Goal: Task Accomplishment & Management: Complete application form

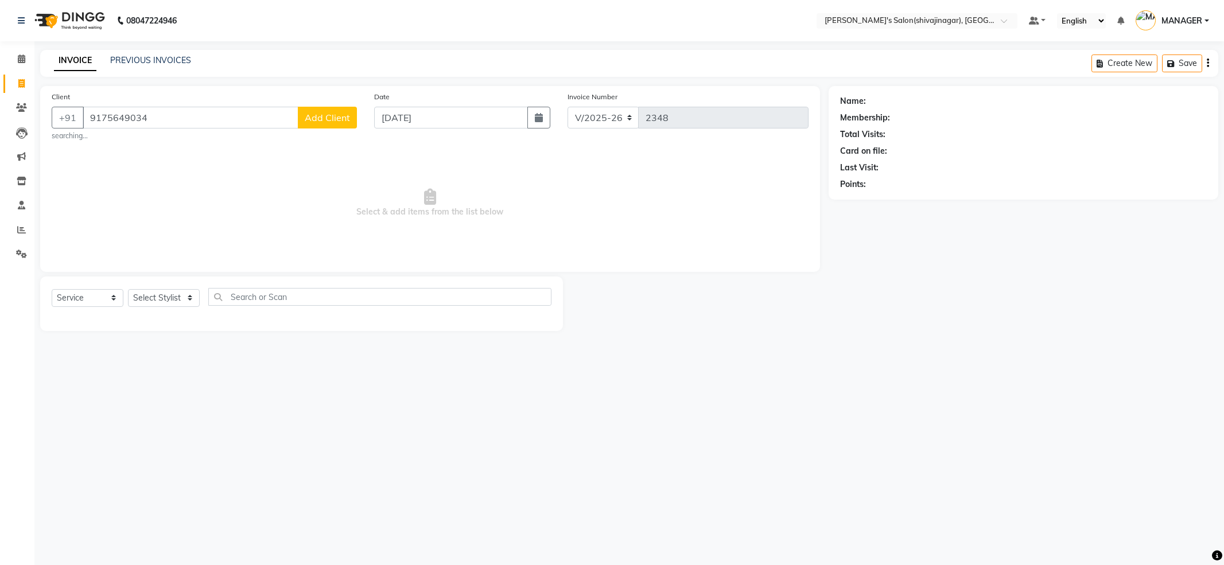
select select "4174"
select select "service"
type input "9175649034"
click at [327, 117] on span "Add Client" at bounding box center [327, 117] width 45 height 11
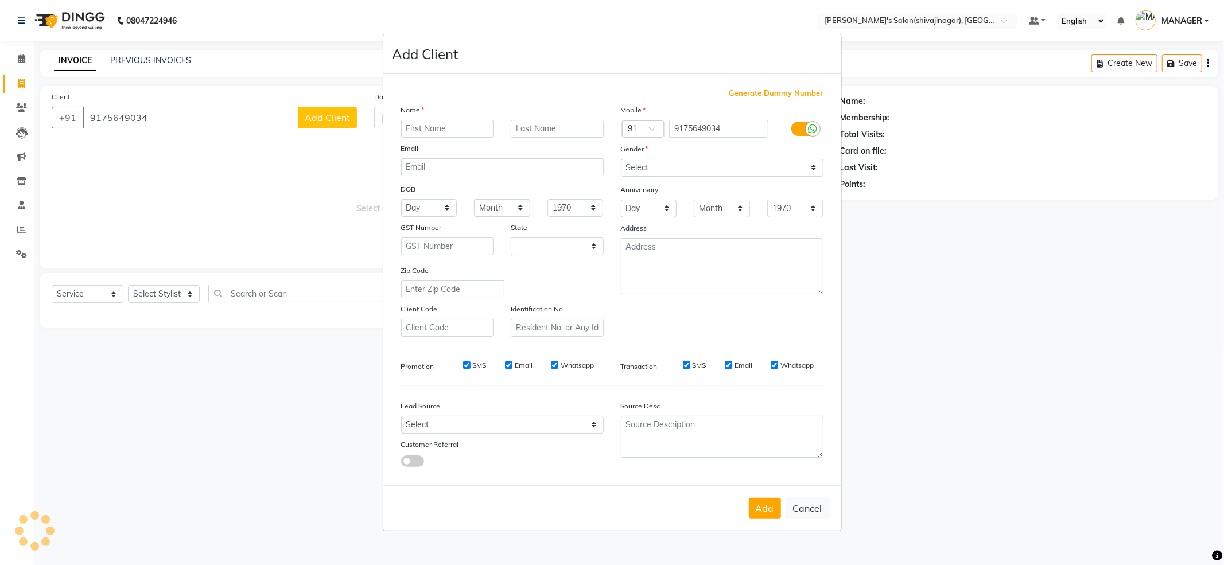
select select "22"
drag, startPoint x: 446, startPoint y: 131, endPoint x: 452, endPoint y: 131, distance: 6.3
click at [448, 131] on input "text" at bounding box center [447, 129] width 93 height 18
type input "[PERSON_NAME] 02"
click at [721, 163] on select "Select [DEMOGRAPHIC_DATA] [DEMOGRAPHIC_DATA] Other Prefer Not To Say" at bounding box center [722, 168] width 203 height 18
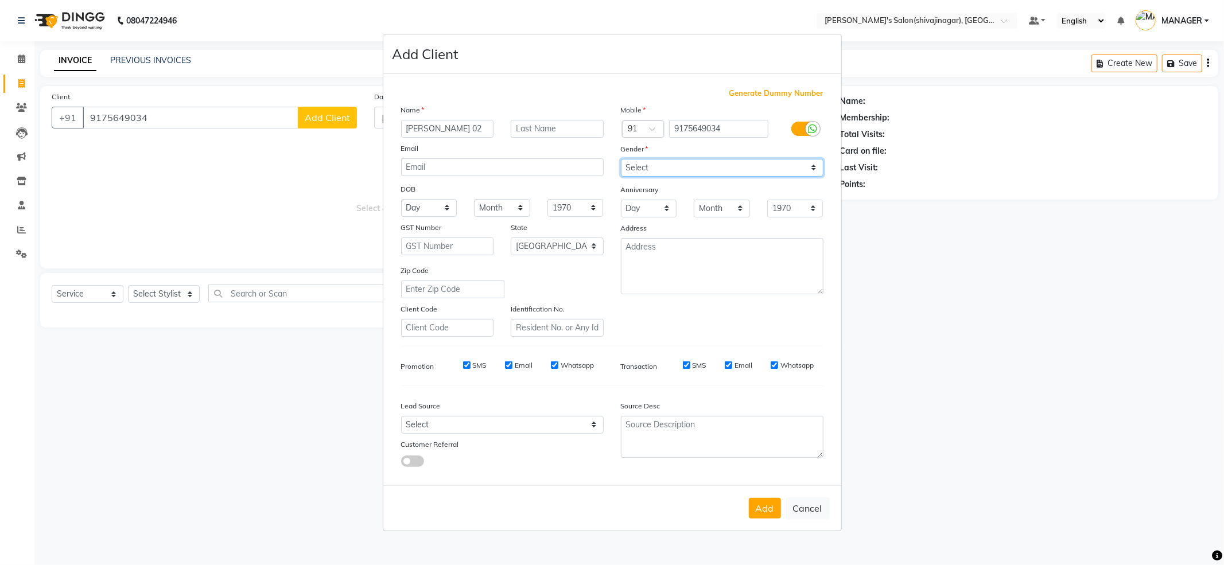
select select "[DEMOGRAPHIC_DATA]"
click at [621, 160] on select "Select [DEMOGRAPHIC_DATA] [DEMOGRAPHIC_DATA] Other Prefer Not To Say" at bounding box center [722, 168] width 203 height 18
click at [763, 509] on button "Add" at bounding box center [765, 508] width 32 height 21
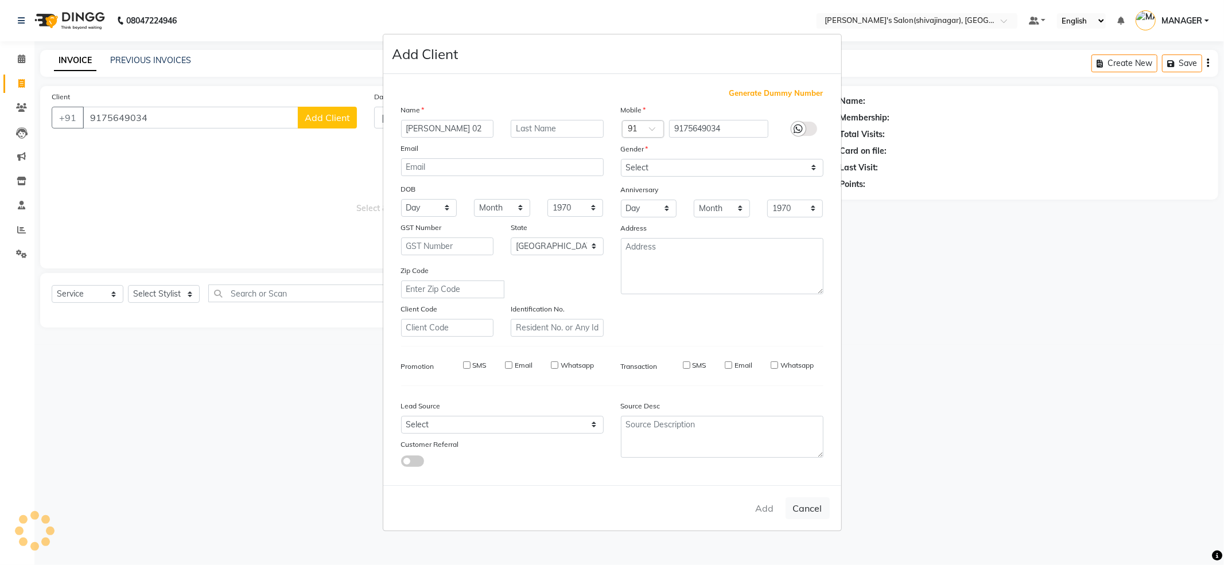
select select
select select "null"
select select
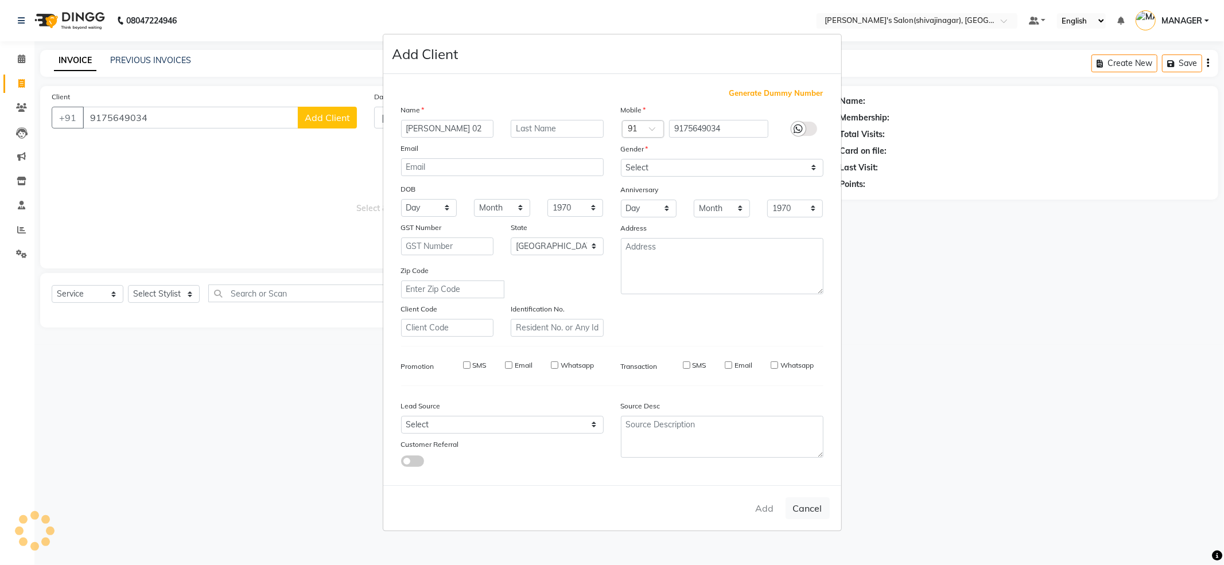
select select
checkbox input "false"
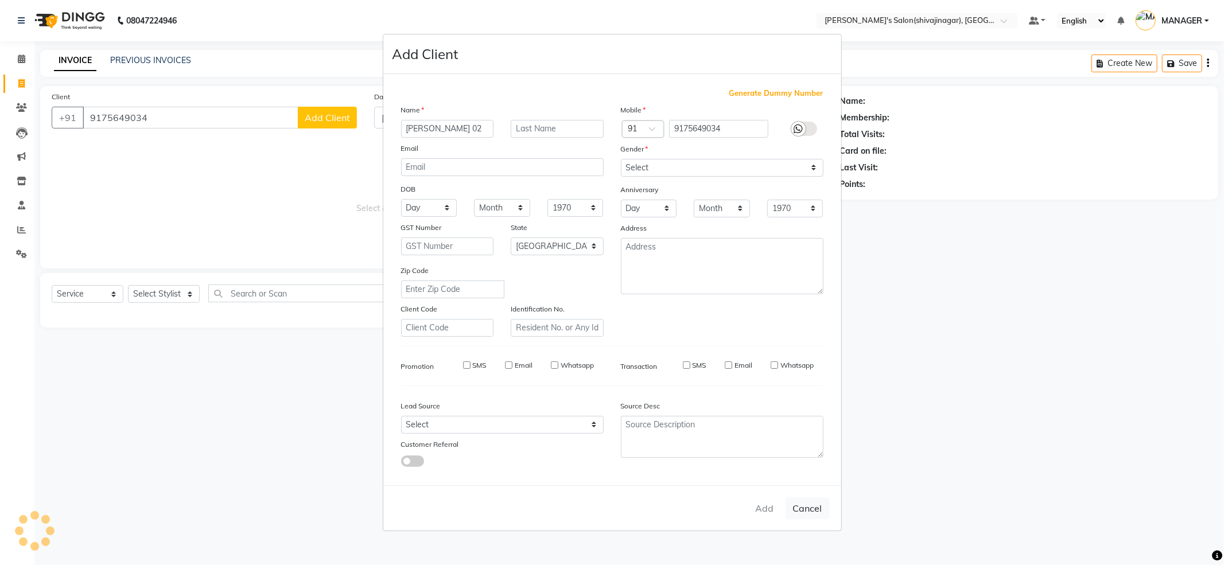
checkbox input "false"
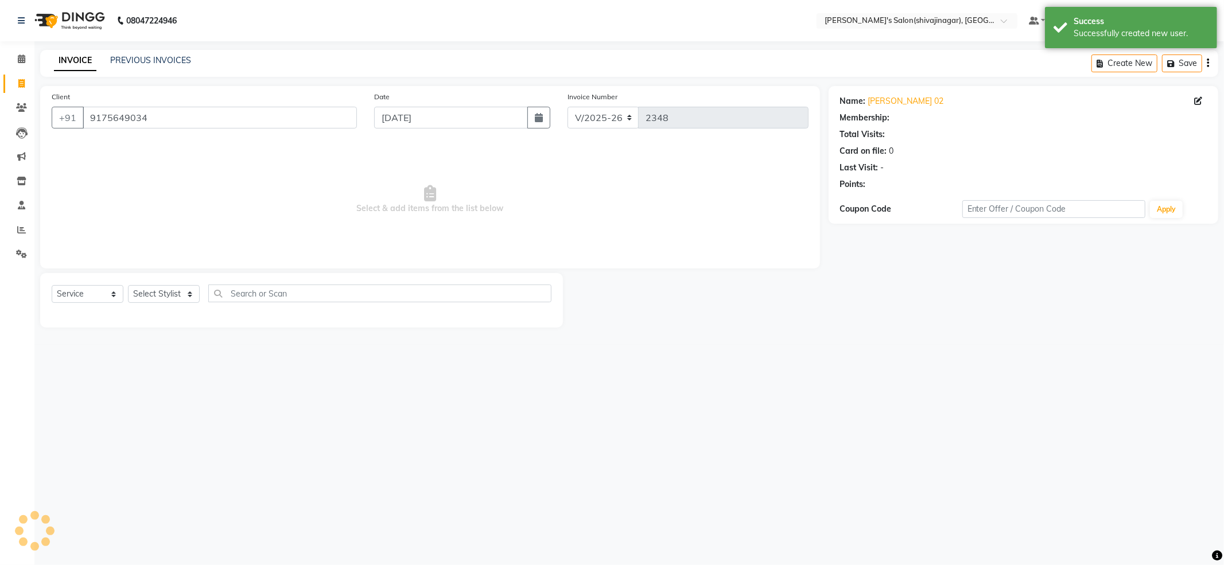
click at [765, 511] on ngb-modal-window "Add Client Generate Dummy Number Name Email DOB Day 01 02 03 04 05 06 07 08 09 …" at bounding box center [612, 282] width 1224 height 565
click at [176, 298] on select "Select Stylist [PERSON_NAME] R AKKI [PERSON_NAME] MANAGER MISS STAFF [PERSON_NA…" at bounding box center [164, 294] width 72 height 18
select select "64359"
click at [128, 285] on select "Select Stylist [PERSON_NAME] R AKKI [PERSON_NAME] MANAGER MISS STAFF [PERSON_NA…" at bounding box center [164, 294] width 72 height 18
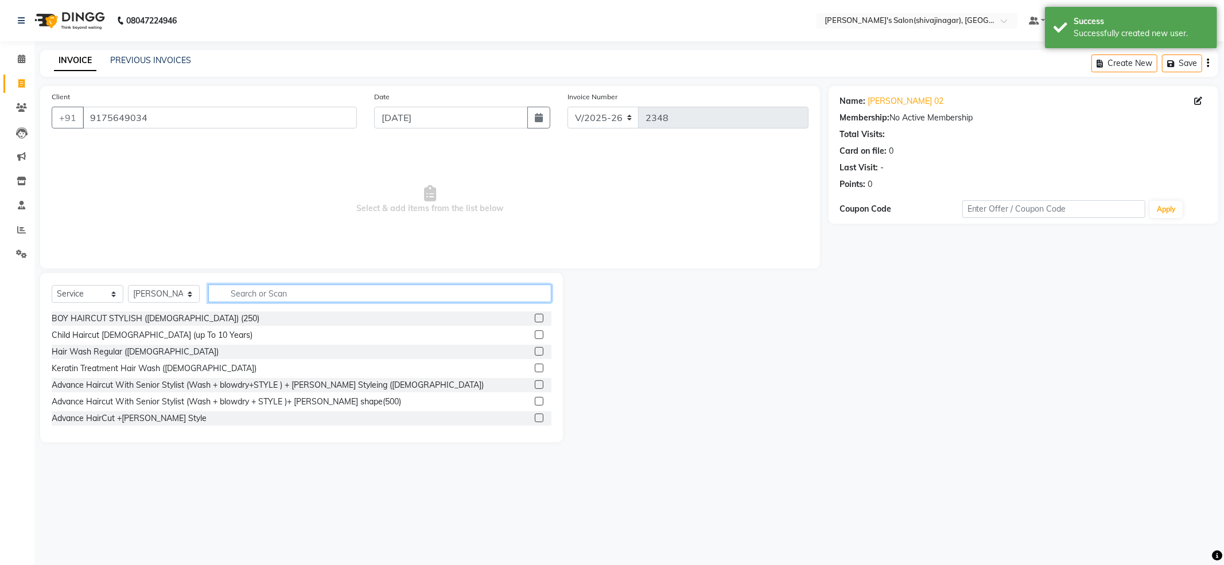
click at [326, 289] on input "text" at bounding box center [379, 294] width 343 height 18
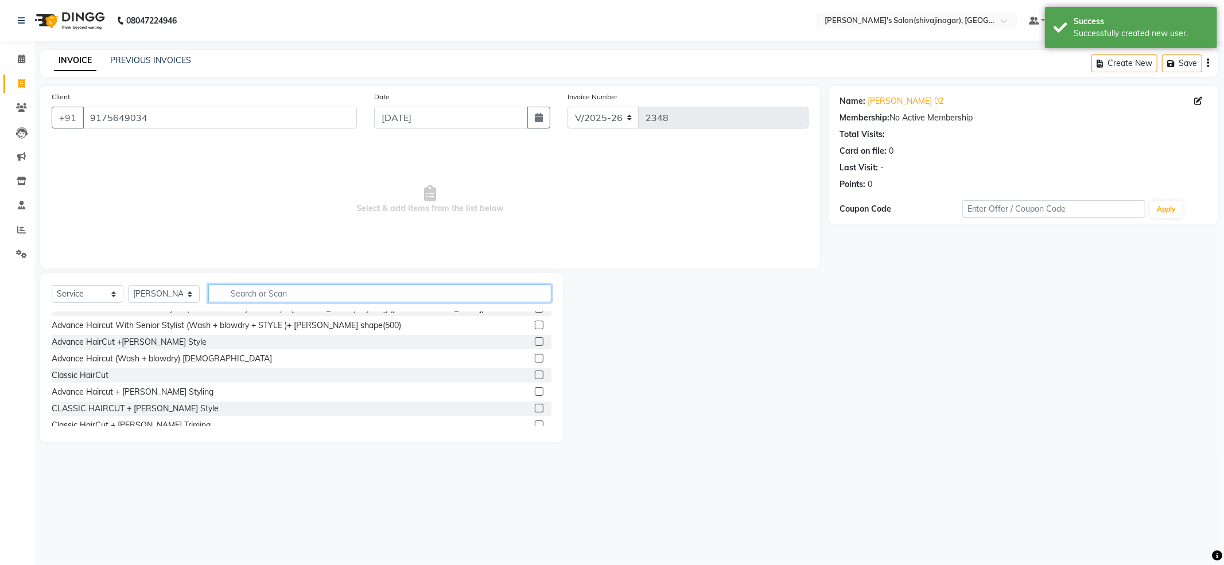
scroll to position [153, 0]
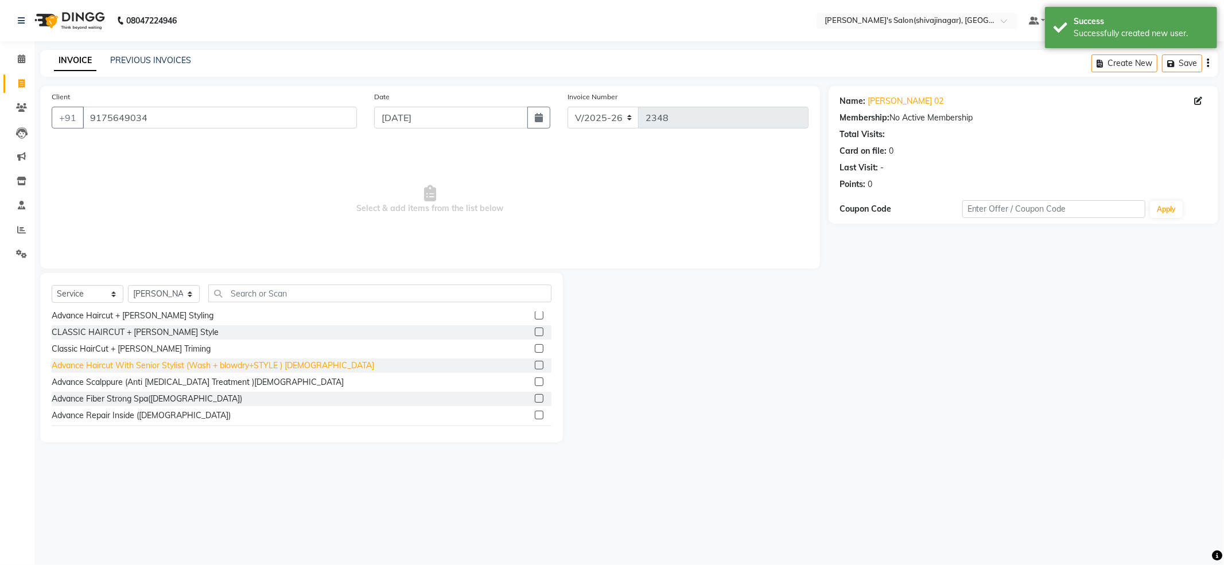
click at [272, 365] on div "Advance Haircut With Senior Stylist (Wash + blowdry+STYLE ) [DEMOGRAPHIC_DATA]" at bounding box center [213, 366] width 322 height 12
checkbox input "false"
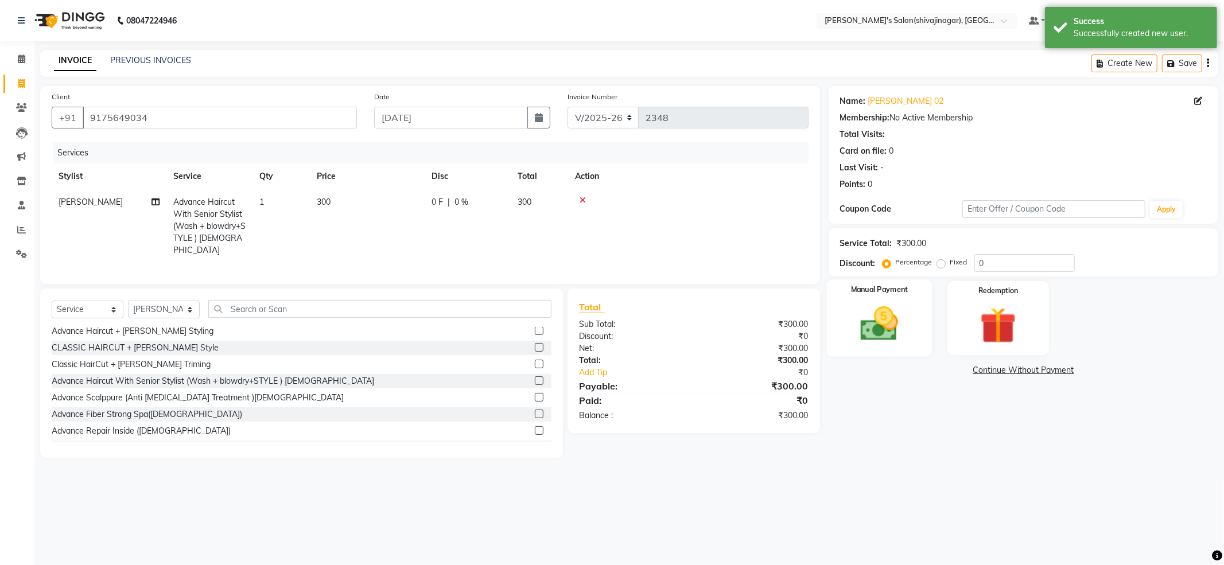
click at [869, 349] on div "Manual Payment" at bounding box center [879, 317] width 106 height 77
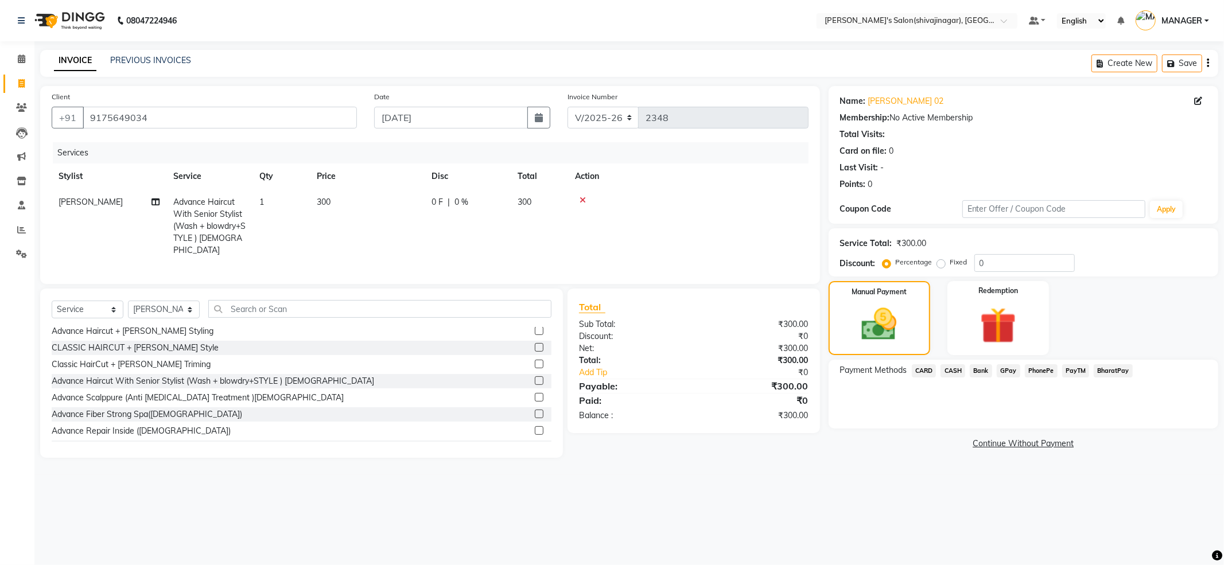
click at [955, 375] on span "CASH" at bounding box center [952, 370] width 25 height 13
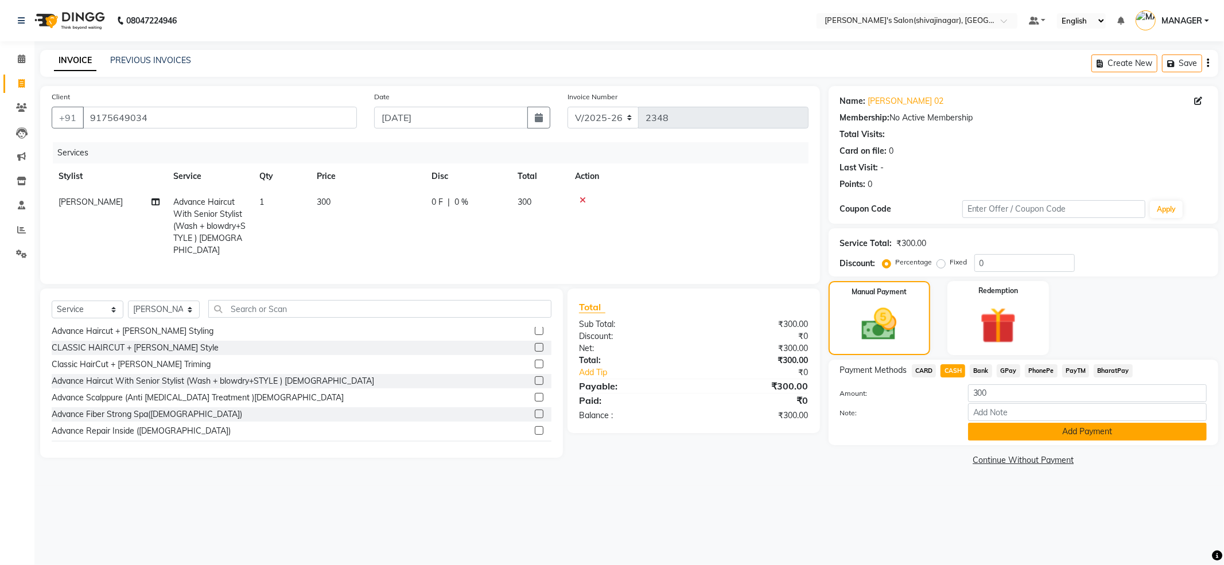
click at [1025, 436] on button "Add Payment" at bounding box center [1087, 432] width 239 height 18
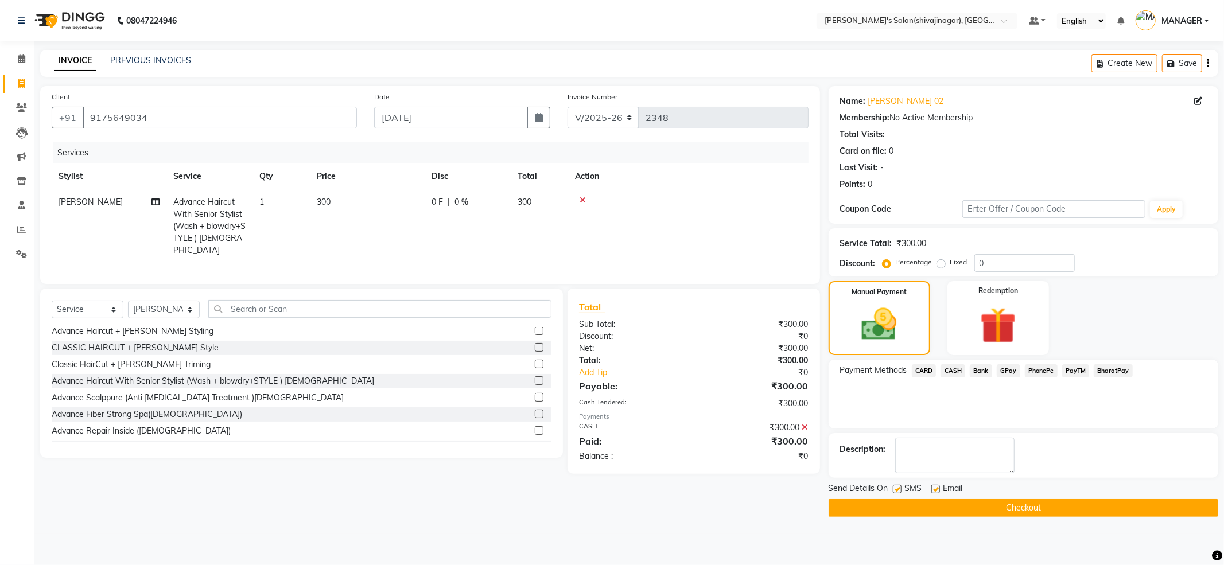
click at [973, 517] on button "Checkout" at bounding box center [1023, 508] width 390 height 18
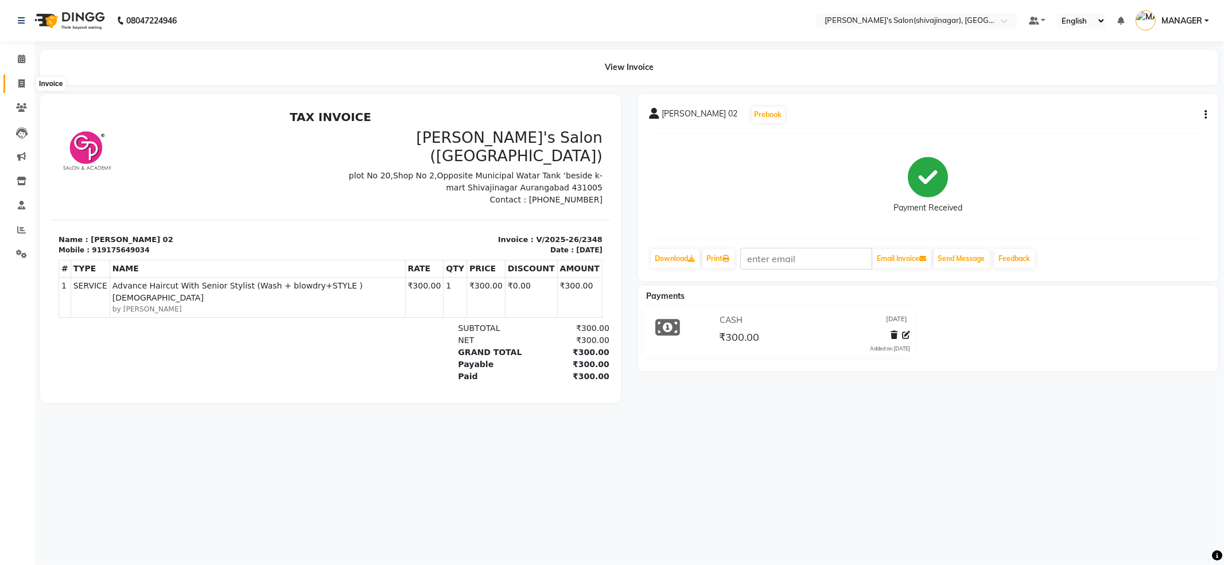
click at [24, 81] on icon at bounding box center [21, 83] width 6 height 9
select select "service"
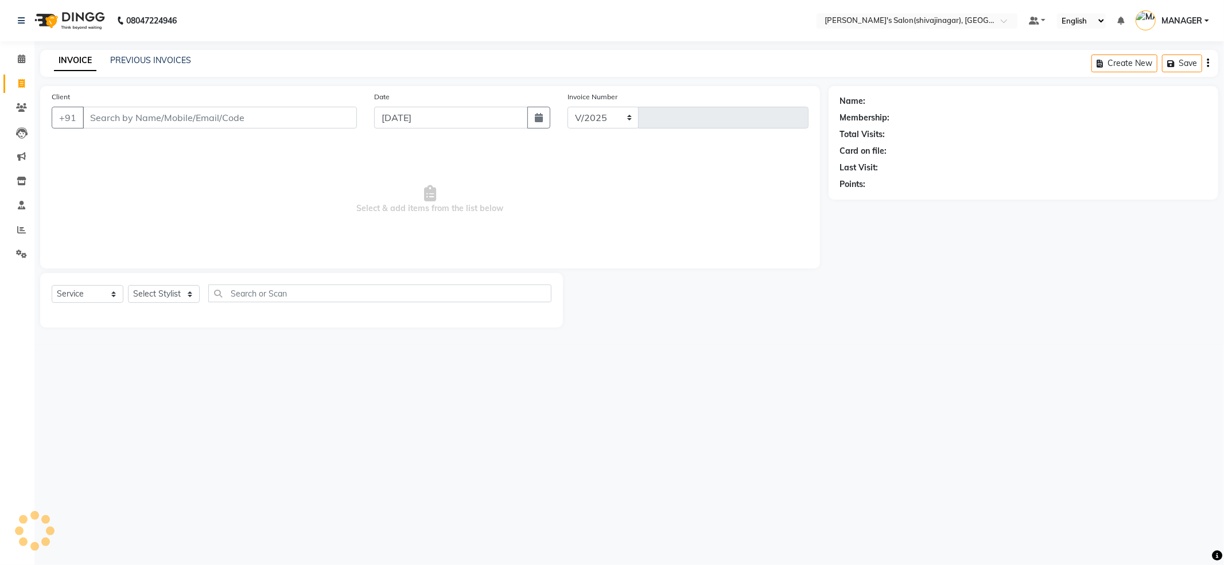
click at [251, 112] on input "Client" at bounding box center [220, 118] width 274 height 22
select select "4174"
type input "2349"
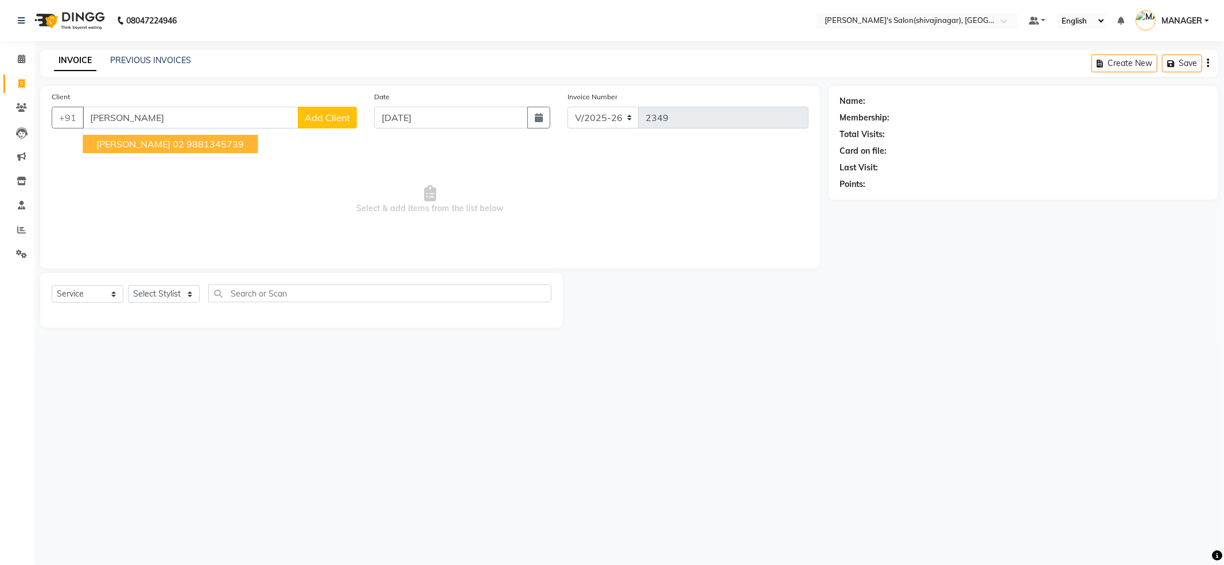
click at [186, 140] on ngb-highlight "9881345739" at bounding box center [214, 143] width 57 height 11
type input "9881345739"
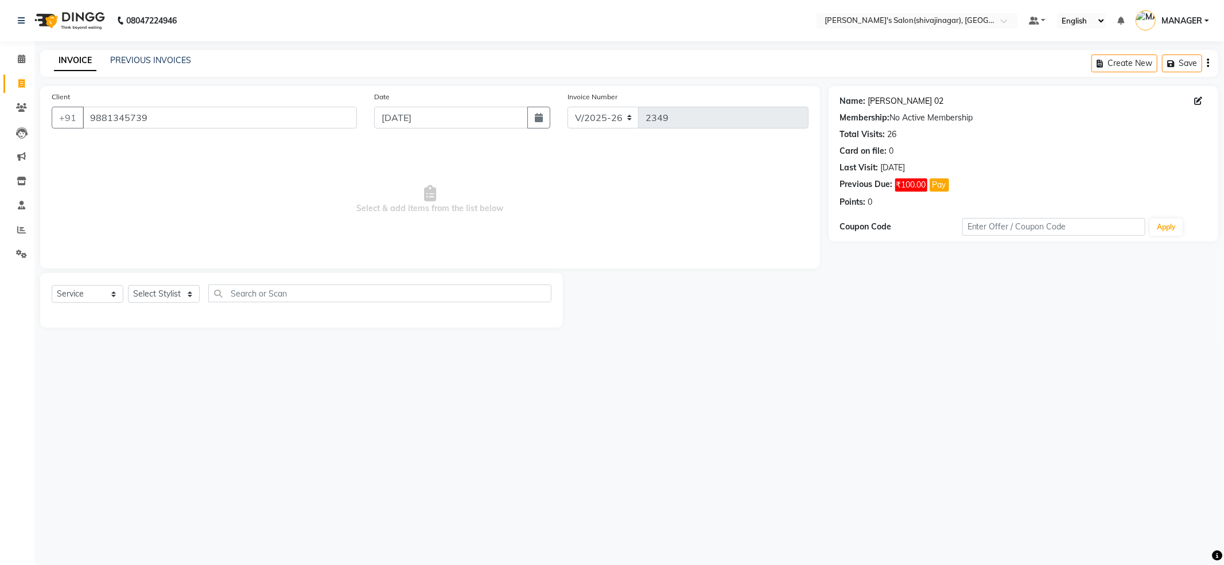
click at [885, 99] on link "[PERSON_NAME] 02" at bounding box center [906, 101] width 76 height 12
click at [168, 286] on select "Select Stylist [PERSON_NAME] R AKKI [PERSON_NAME] MANAGER MISS STAFF [PERSON_NA…" at bounding box center [164, 294] width 72 height 18
select select "30676"
click at [128, 285] on select "Select Stylist [PERSON_NAME] R AKKI [PERSON_NAME] MANAGER MISS STAFF [PERSON_NA…" at bounding box center [164, 294] width 72 height 18
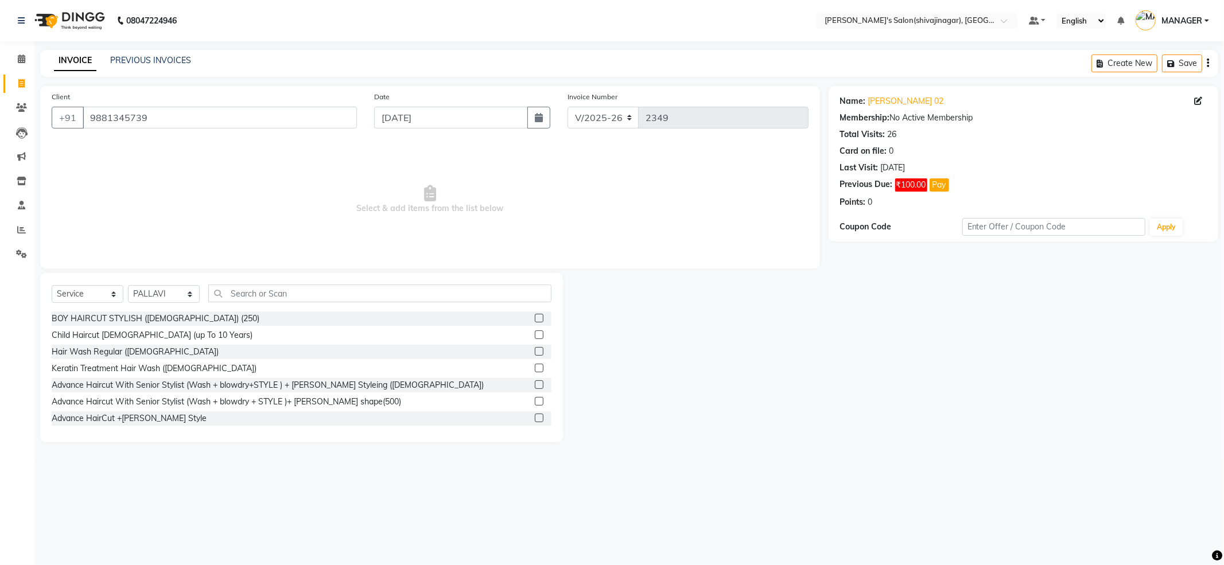
click at [306, 304] on div "Select Service Product Membership Package Voucher Prepaid Gift Card Select Styl…" at bounding box center [302, 298] width 500 height 27
click at [306, 290] on input "text" at bounding box center [379, 294] width 343 height 18
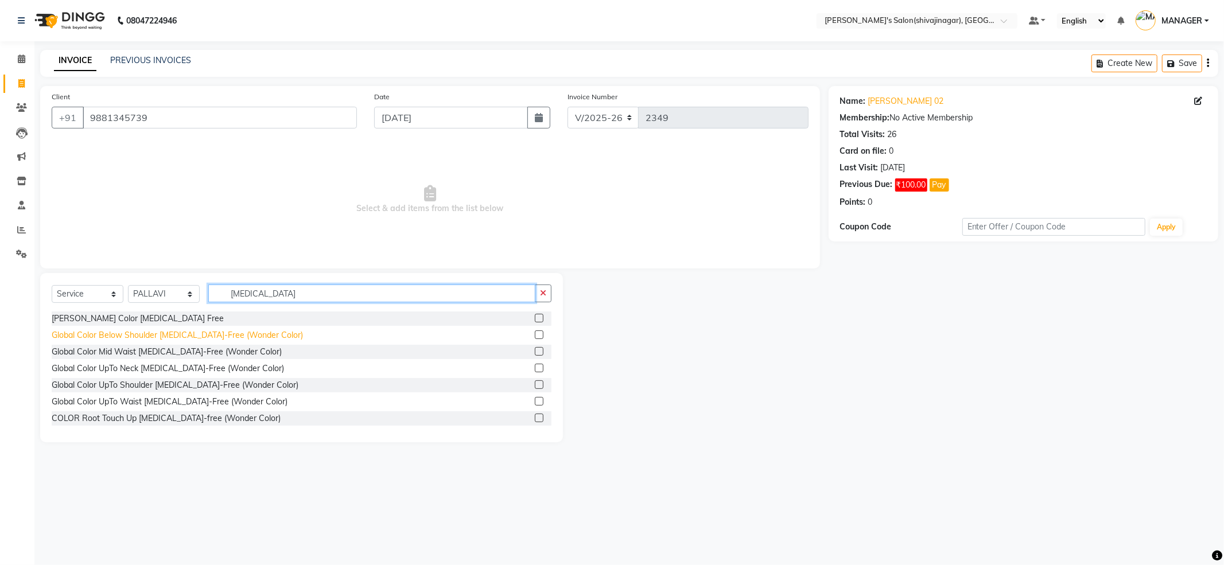
scroll to position [51, 0]
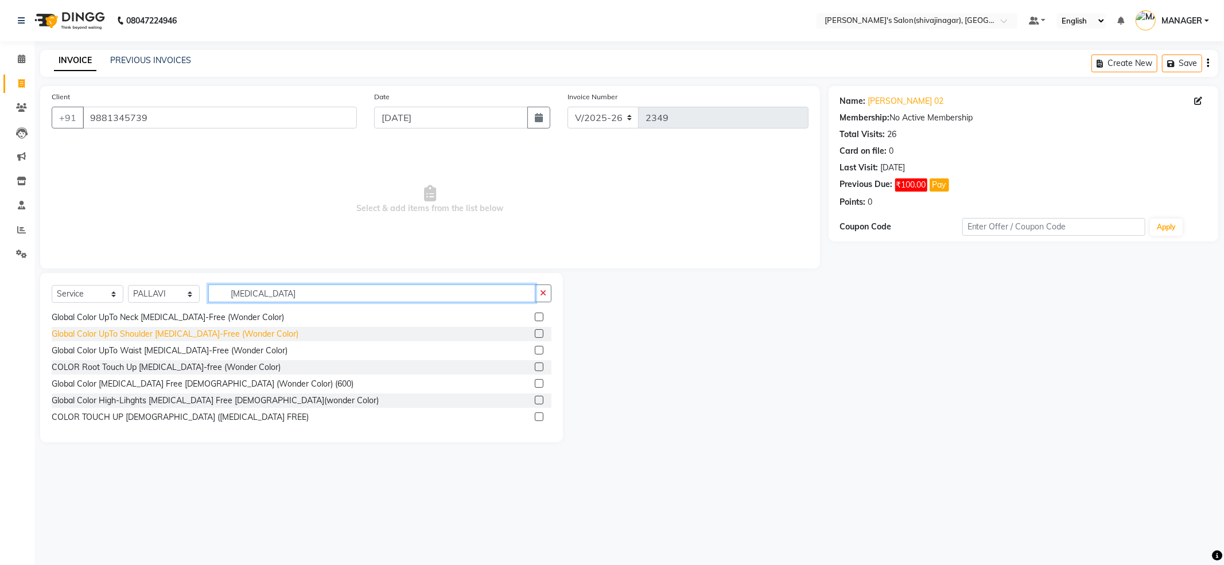
type input "[MEDICAL_DATA]"
click at [205, 332] on div "Global Color UpTo Shoulder [MEDICAL_DATA]-Free (Wonder Color)" at bounding box center [175, 334] width 247 height 12
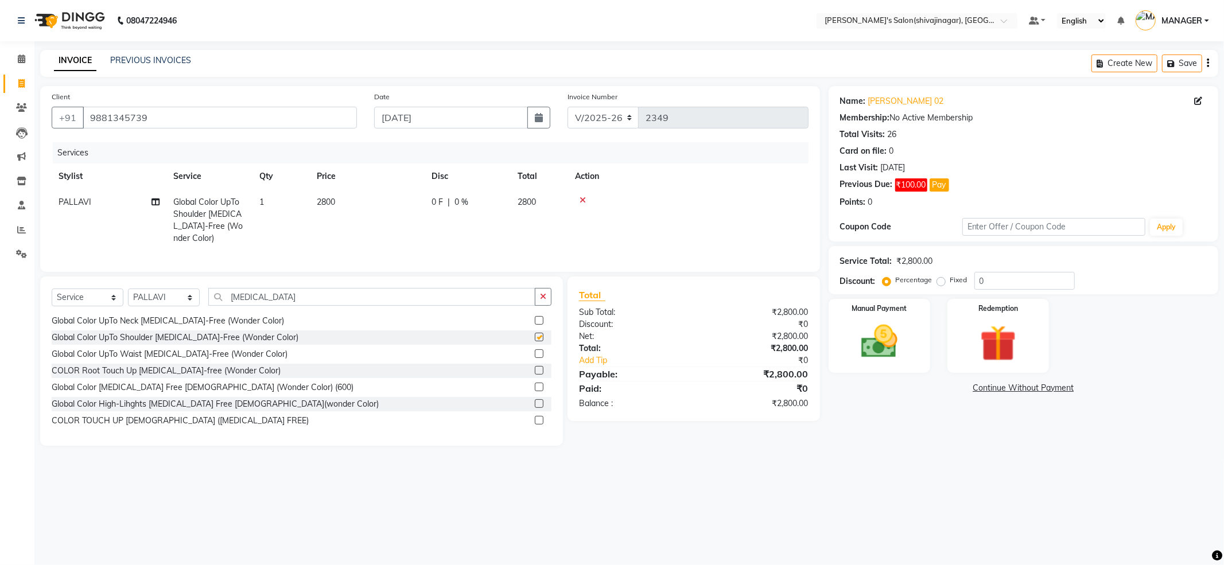
checkbox input "false"
drag, startPoint x: 349, startPoint y: 203, endPoint x: 365, endPoint y: 201, distance: 16.2
click at [350, 203] on td "2800" at bounding box center [367, 220] width 115 height 62
select select "30676"
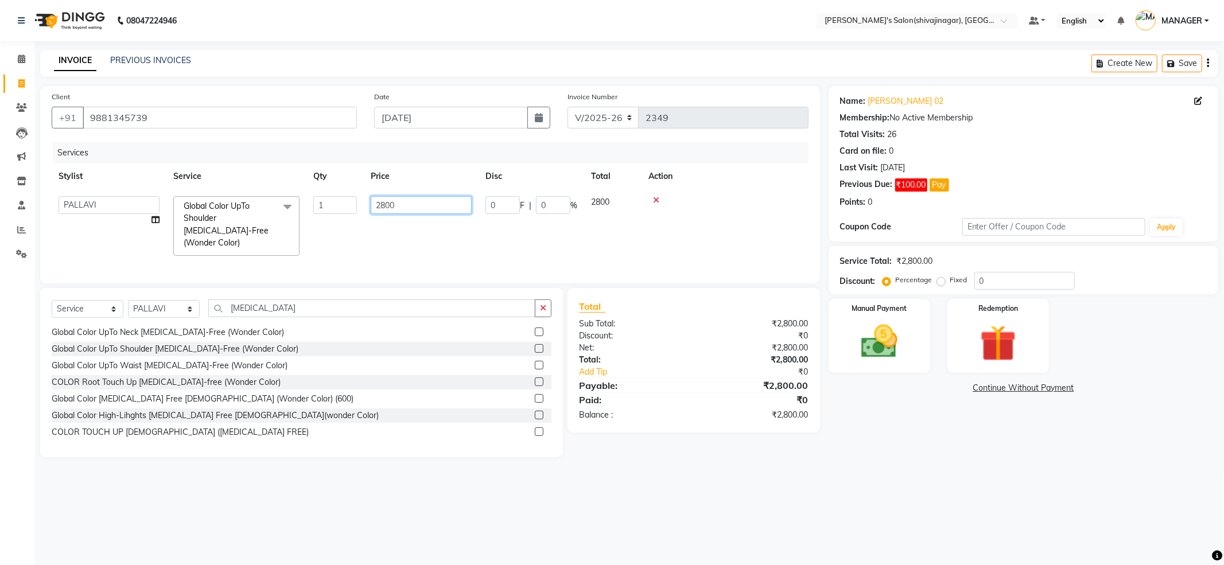
click at [390, 207] on input "2800" at bounding box center [421, 205] width 101 height 18
type input "1000"
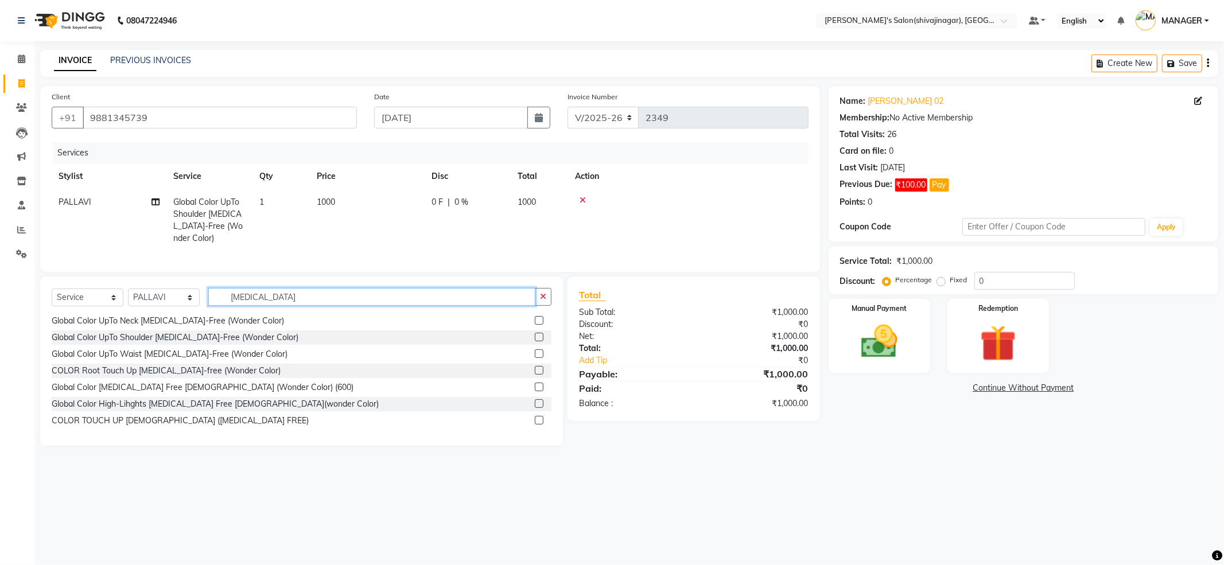
click at [369, 299] on input "[MEDICAL_DATA]" at bounding box center [371, 297] width 327 height 18
type input "a"
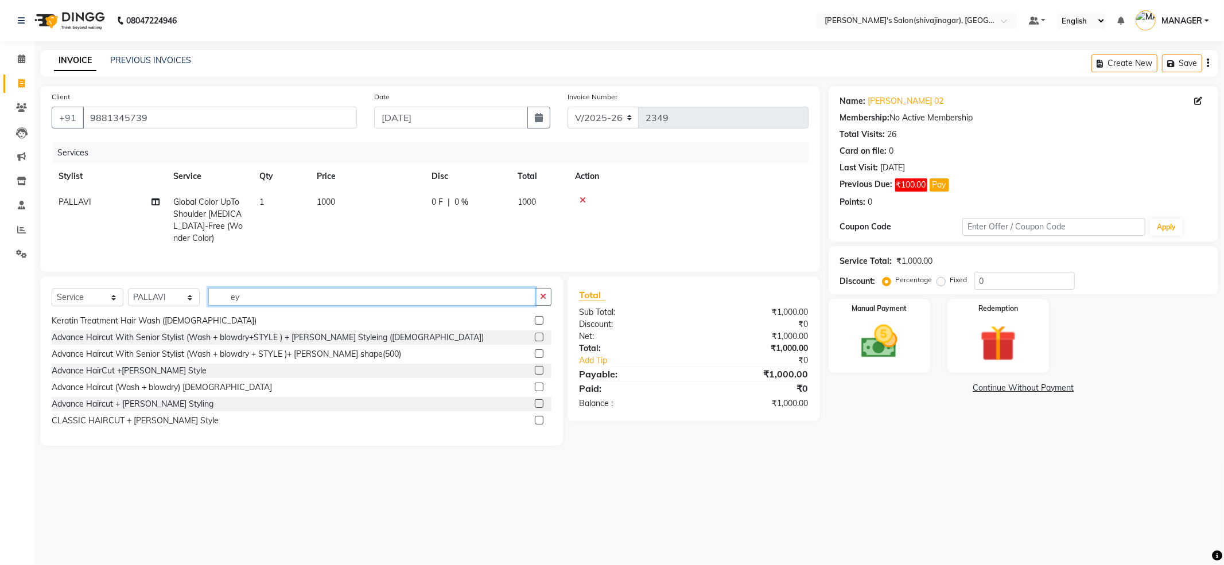
scroll to position [0, 0]
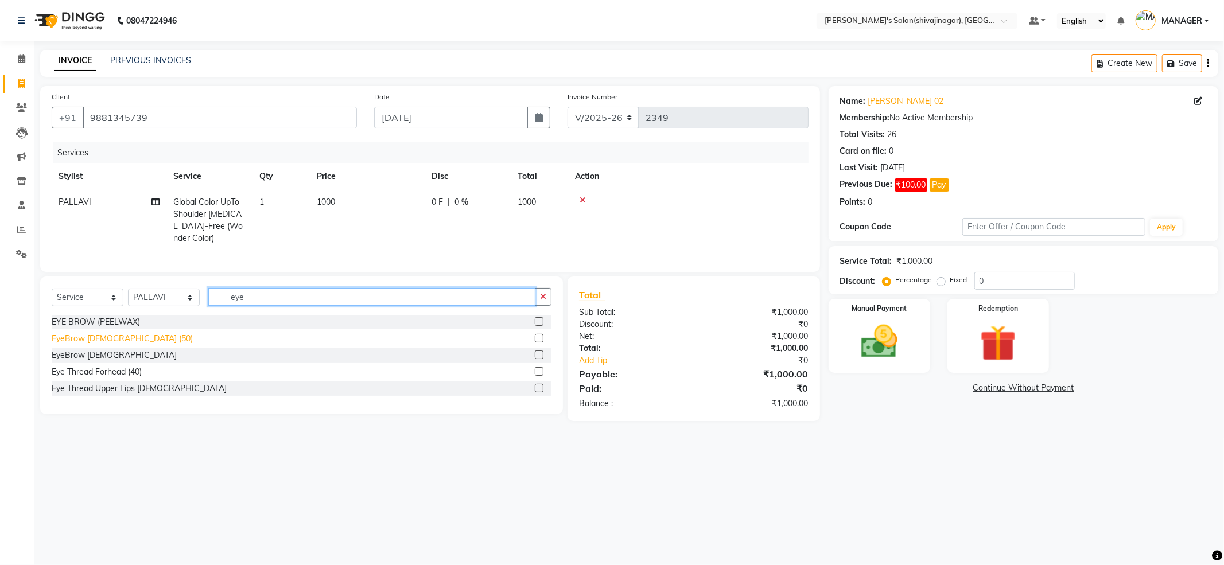
type input "eye"
click at [85, 345] on div "EyeBrow [DEMOGRAPHIC_DATA] (50)" at bounding box center [122, 339] width 141 height 12
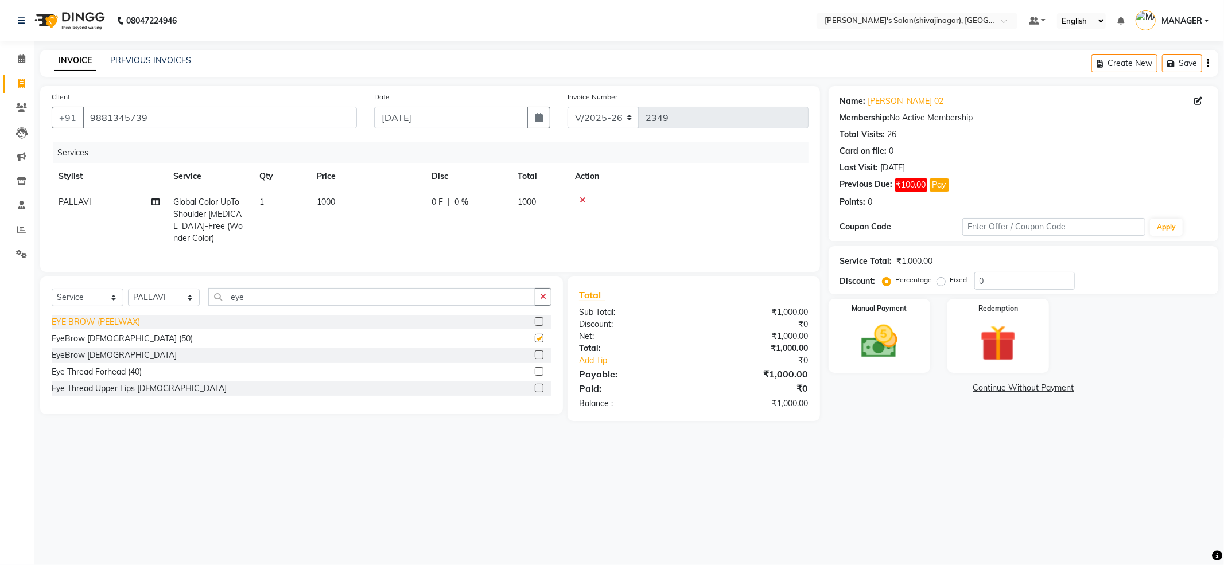
checkbox input "false"
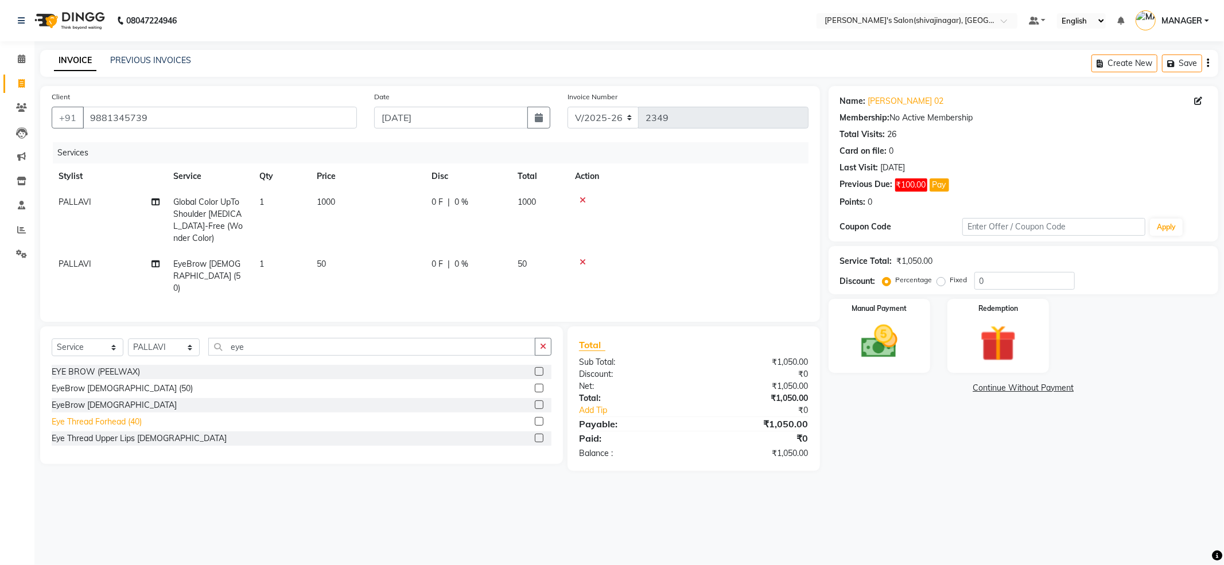
click at [81, 425] on div "Eye Thread Forhead (40)" at bounding box center [97, 422] width 90 height 12
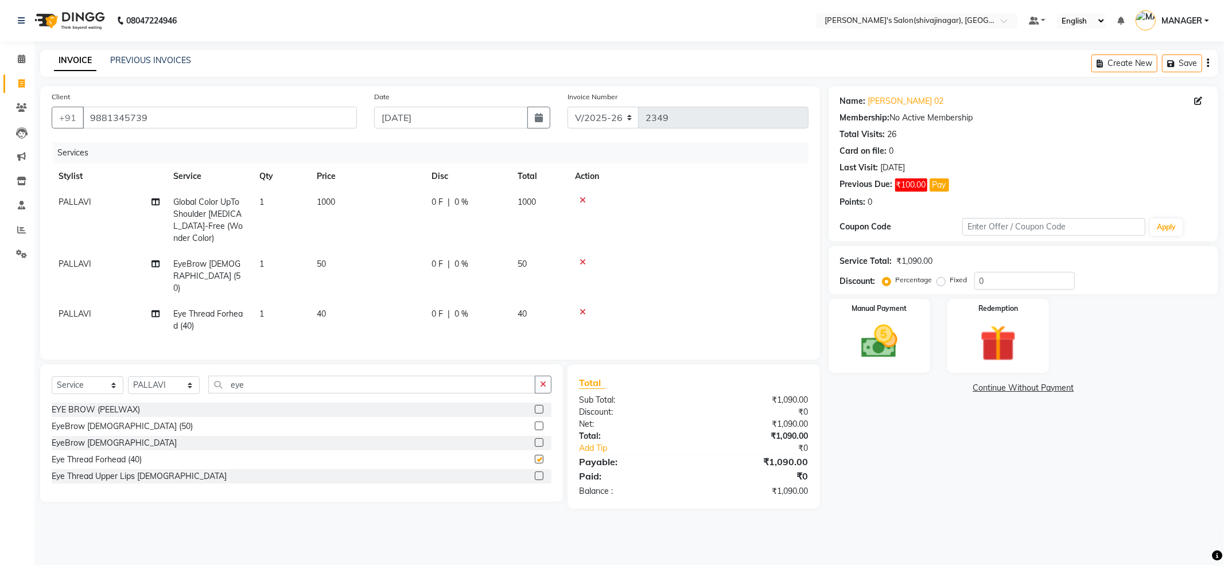
checkbox input "false"
click at [898, 311] on label "Manual Payment" at bounding box center [878, 307] width 57 height 11
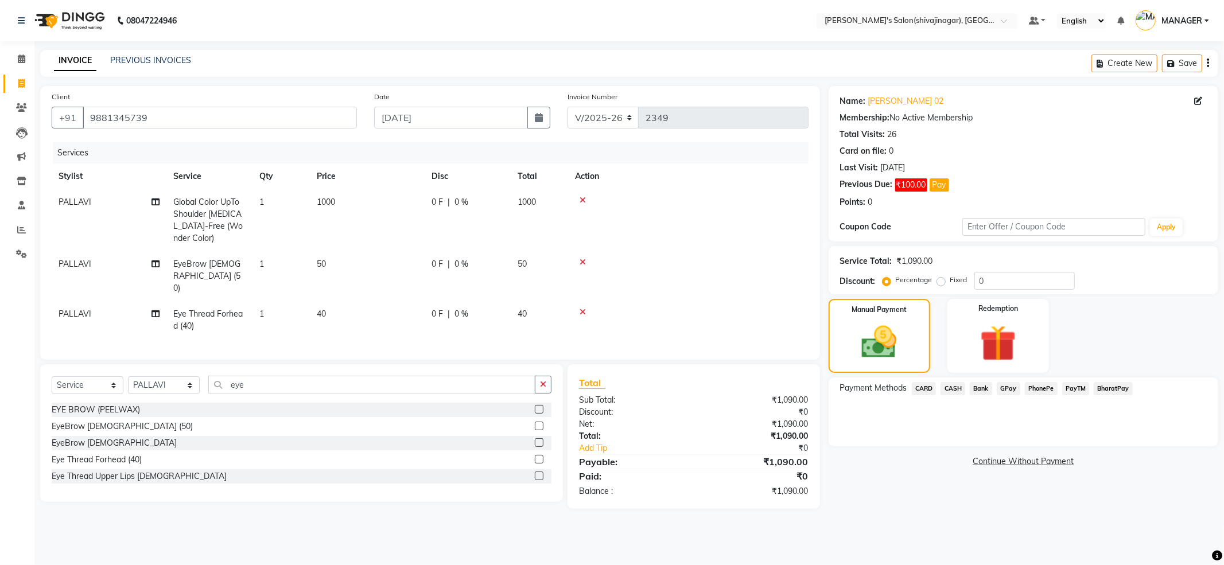
drag, startPoint x: 974, startPoint y: 318, endPoint x: 1088, endPoint y: 460, distance: 182.1
click at [1086, 469] on div "Name: [PERSON_NAME] 02 Membership: No Active Membership Total Visits: 26 Card o…" at bounding box center [1027, 297] width 398 height 423
click at [1020, 281] on input "0" at bounding box center [1024, 281] width 100 height 18
type input "0"
click at [950, 283] on label "Fixed" at bounding box center [958, 280] width 17 height 10
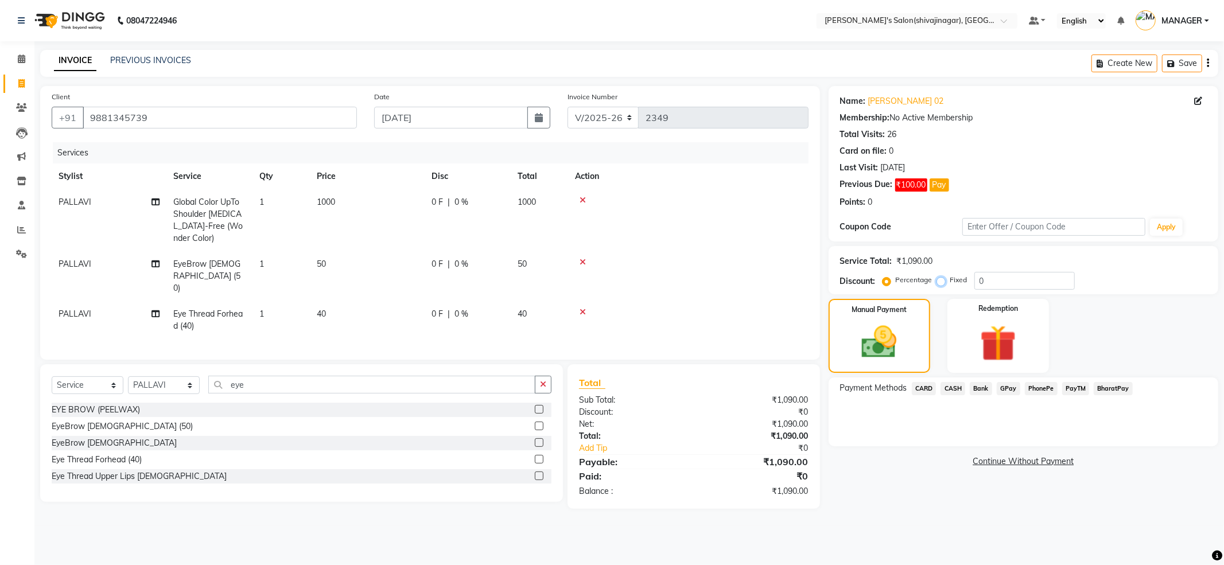
click at [942, 283] on input "Fixed" at bounding box center [943, 280] width 8 height 8
radio input "true"
click at [1026, 290] on input "0" at bounding box center [1024, 281] width 100 height 18
type input "050"
click at [993, 324] on img at bounding box center [997, 343] width 61 height 47
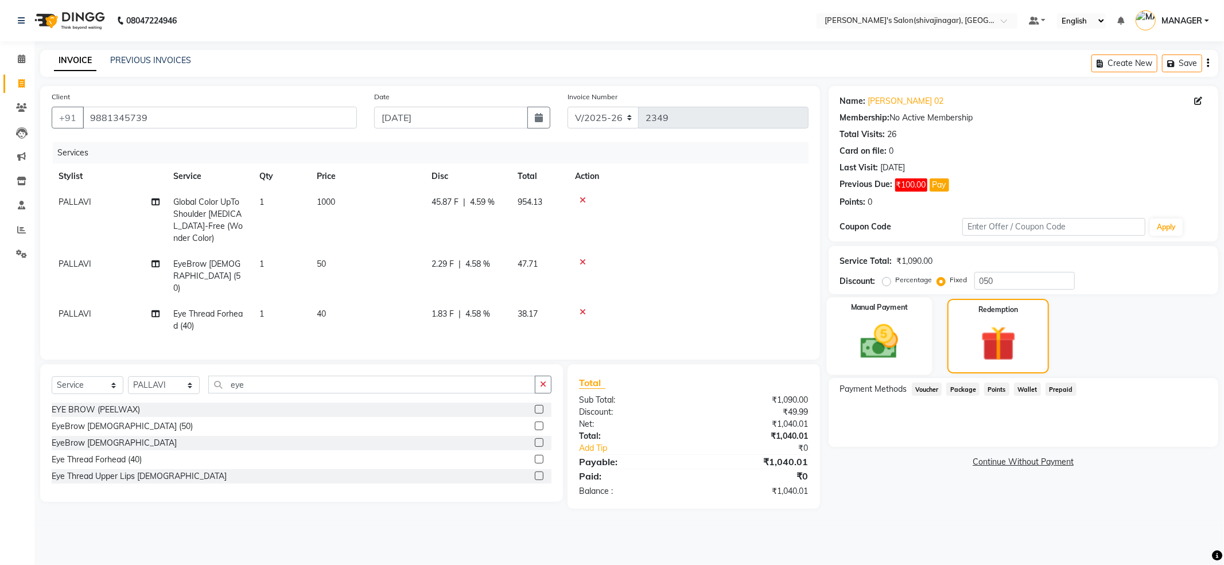
click at [900, 337] on img at bounding box center [879, 342] width 61 height 44
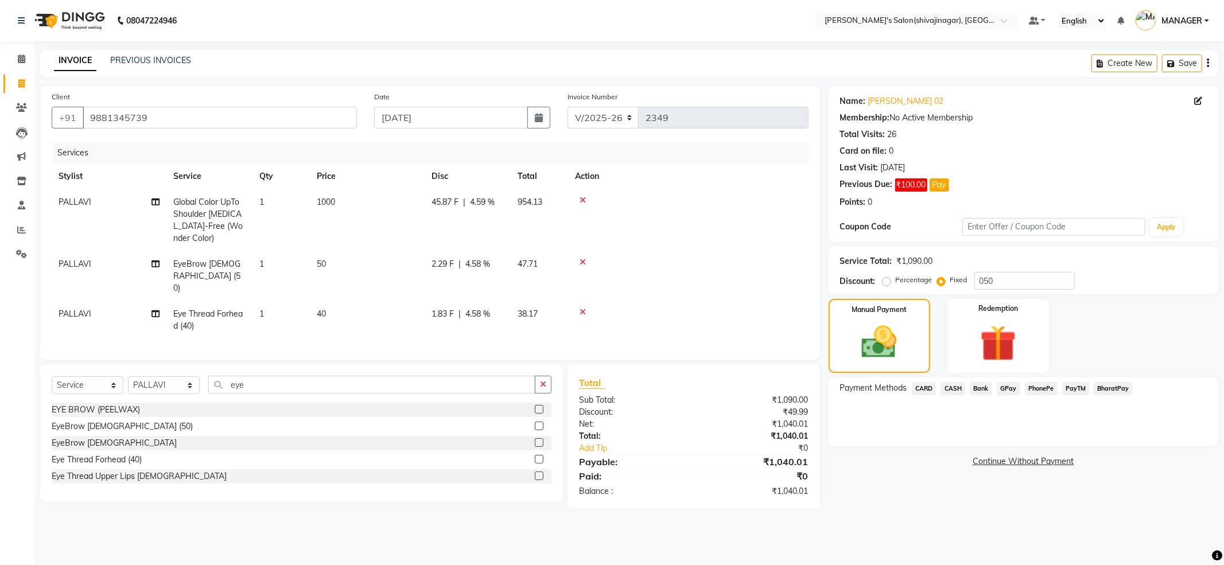
click at [150, 207] on td "PALLAVI" at bounding box center [109, 220] width 115 height 62
select select "30676"
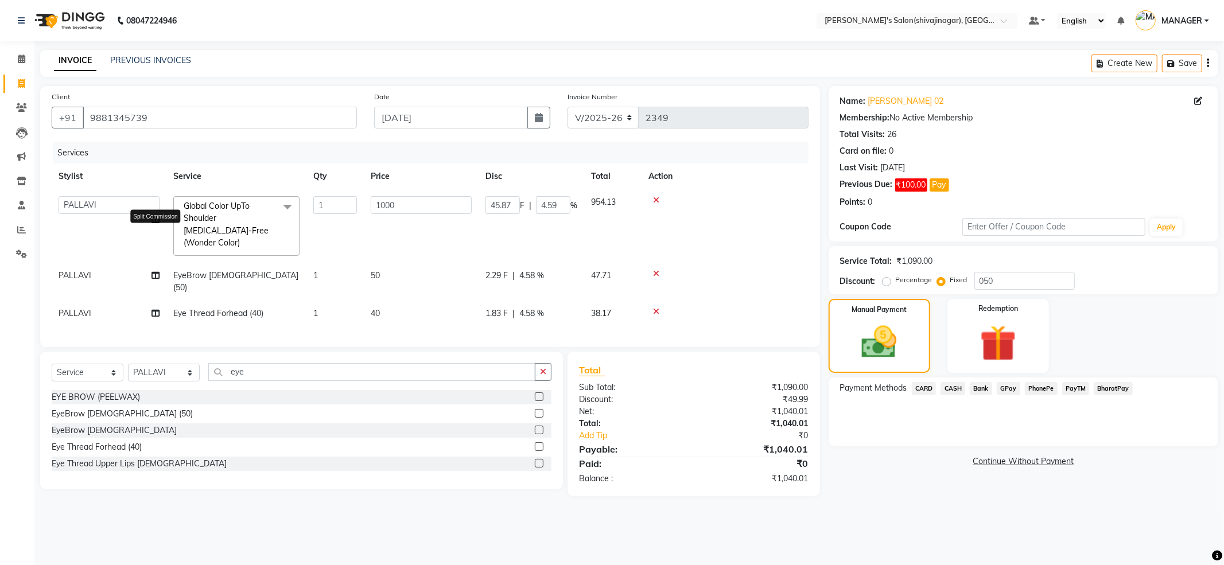
click at [156, 217] on icon at bounding box center [155, 220] width 8 height 8
select select "30676"
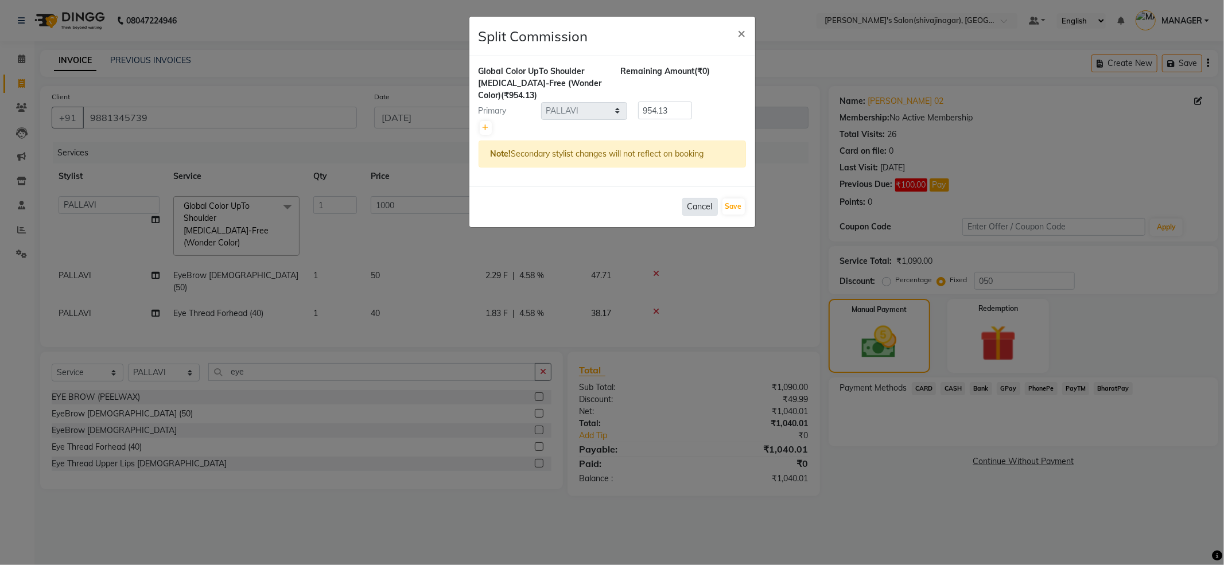
click at [693, 205] on button "Cancel" at bounding box center [700, 207] width 36 height 18
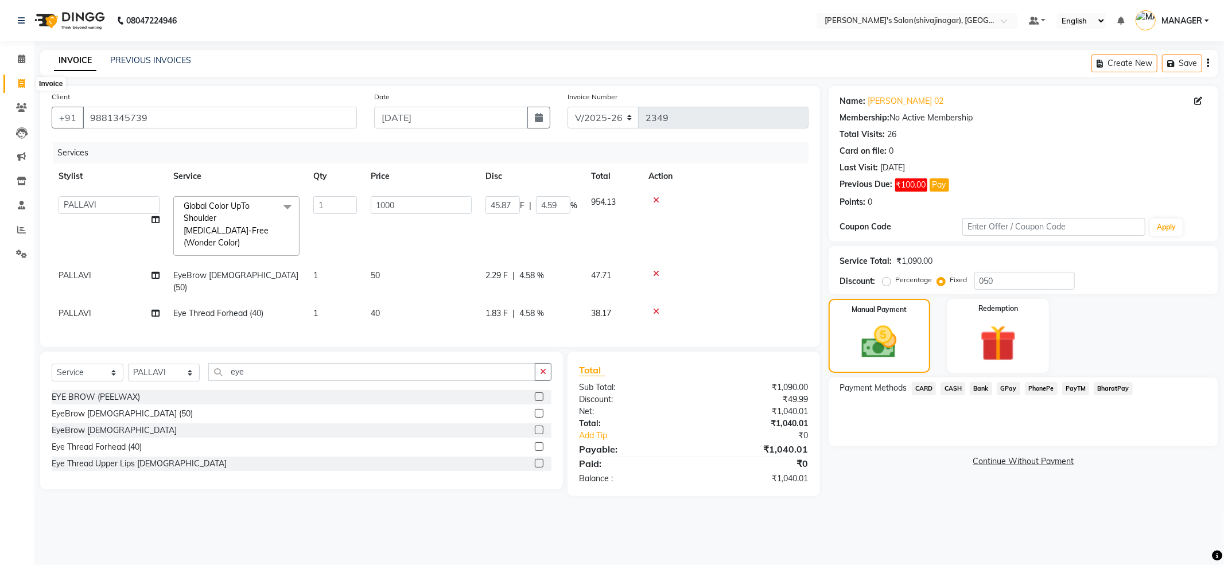
click at [21, 84] on icon at bounding box center [21, 83] width 6 height 9
select select "service"
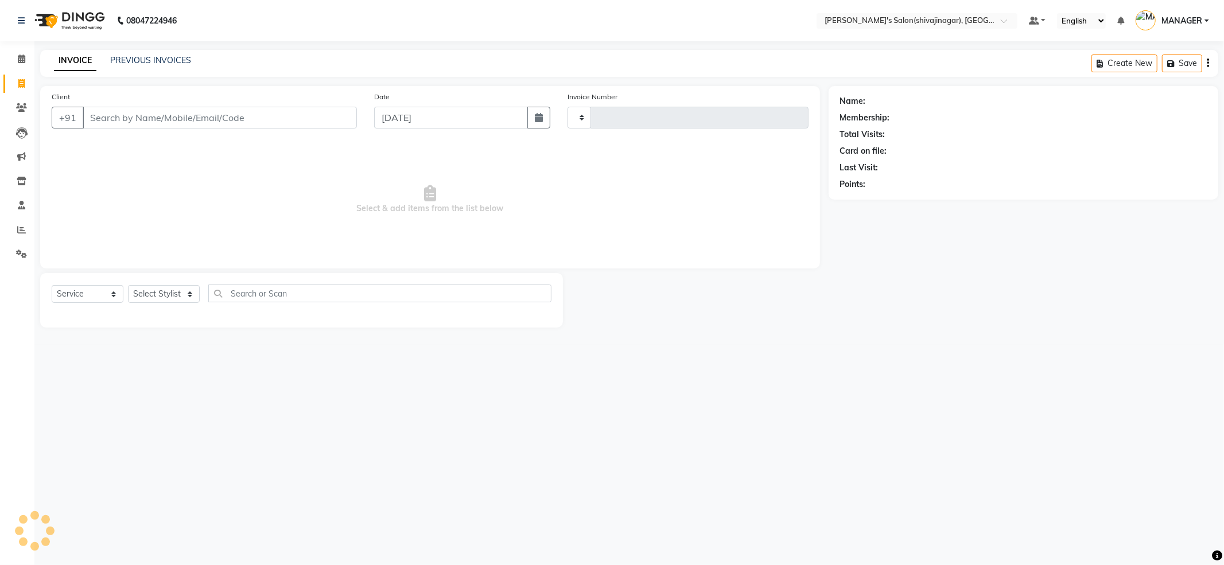
click at [107, 115] on input "Client" at bounding box center [220, 118] width 274 height 22
type input "75"
type input "2349"
select select "4174"
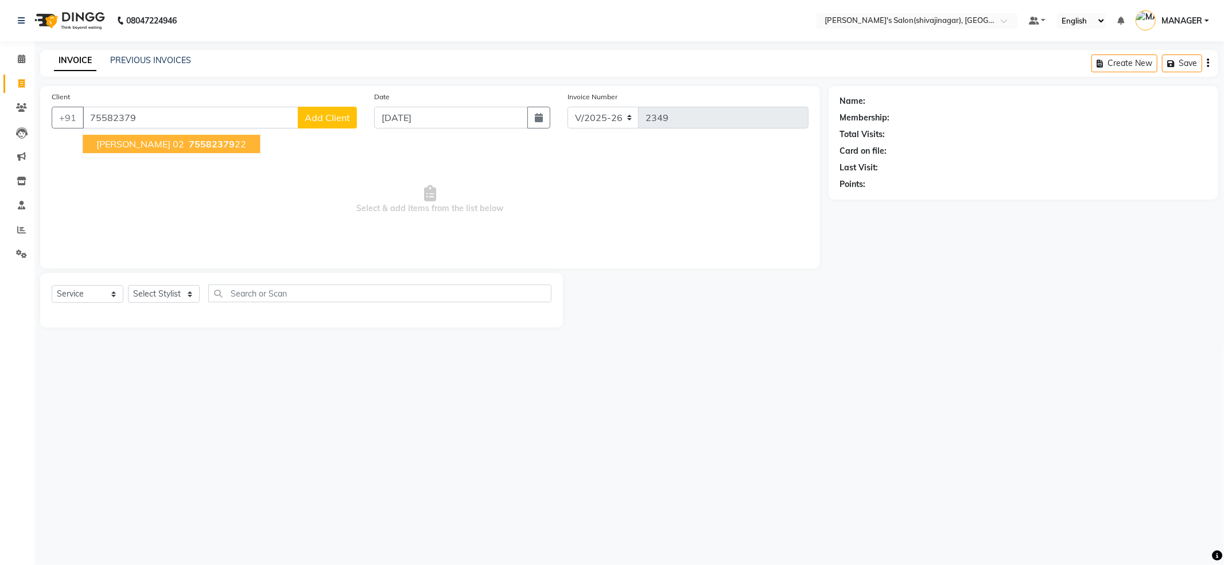
click at [152, 141] on span "[PERSON_NAME] 02" at bounding box center [140, 143] width 88 height 11
type input "7558237922"
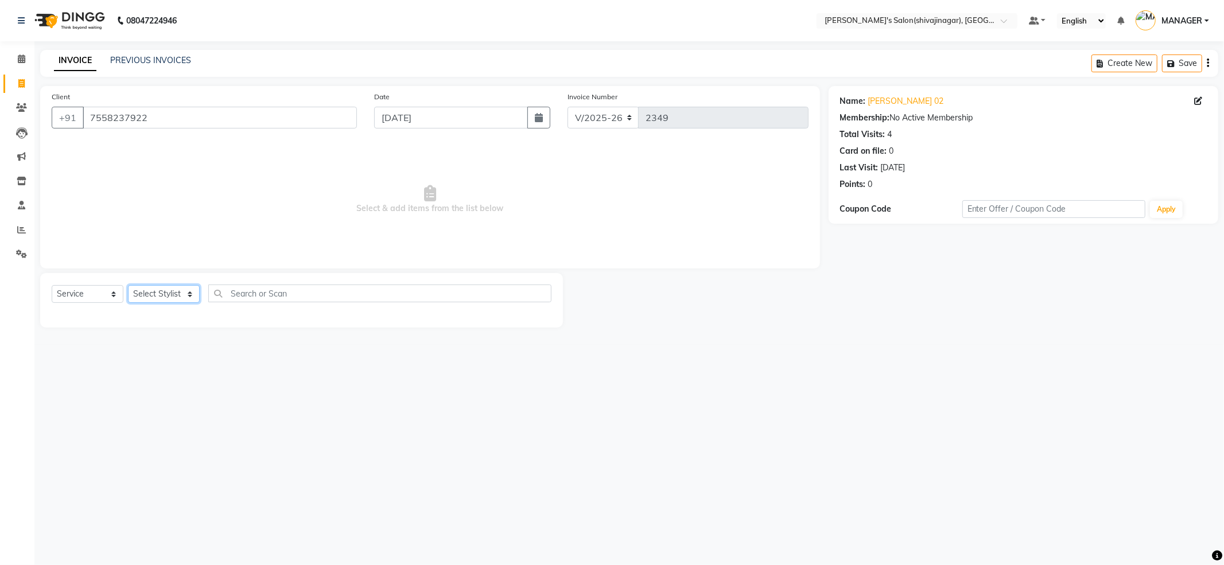
click at [190, 295] on select "Select Stylist [PERSON_NAME] R AKKI [PERSON_NAME] MANAGER MISS STAFF [PERSON_NA…" at bounding box center [164, 294] width 72 height 18
select select "85251"
click at [128, 285] on select "Select Stylist [PERSON_NAME] R AKKI [PERSON_NAME] MANAGER MISS STAFF [PERSON_NA…" at bounding box center [164, 294] width 72 height 18
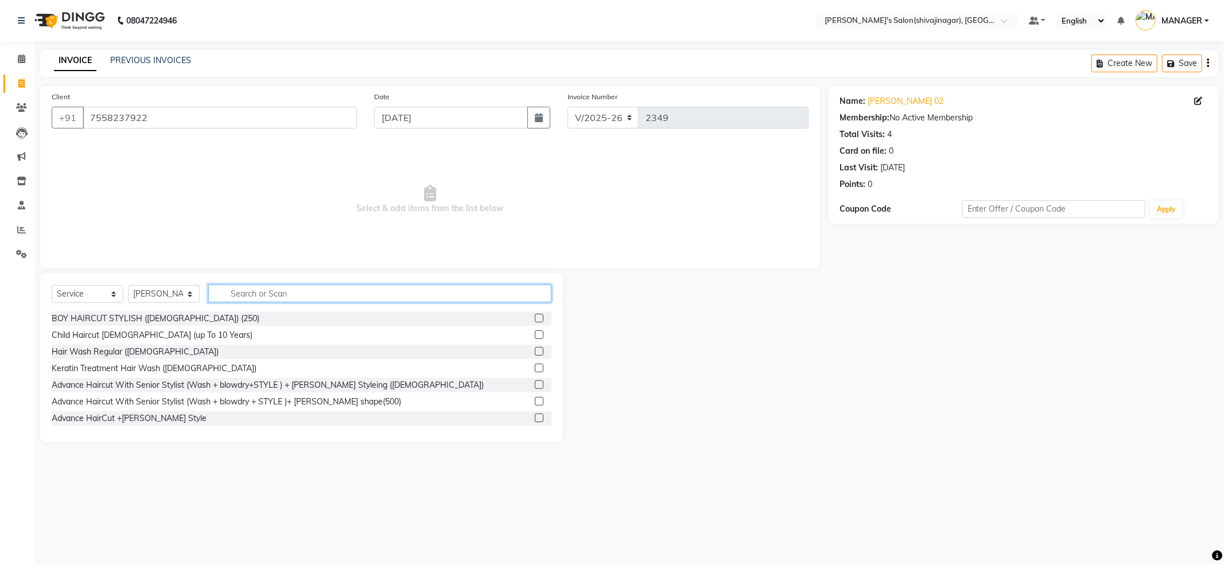
click at [239, 293] on input "text" at bounding box center [379, 294] width 343 height 18
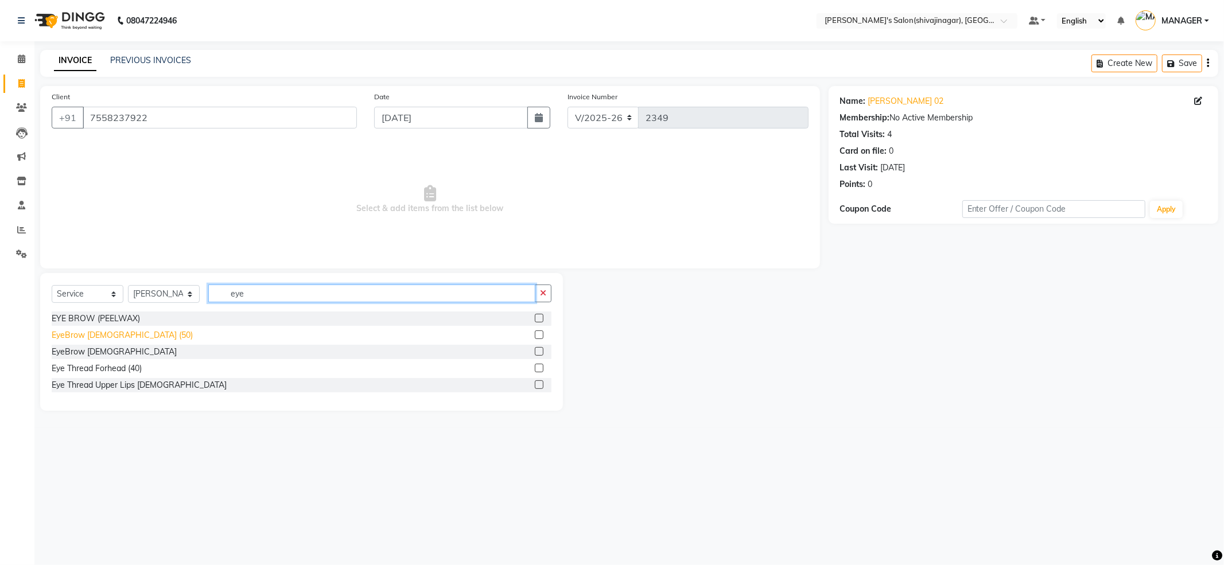
type input "eye"
click at [86, 329] on div "EyeBrow [DEMOGRAPHIC_DATA] (50)" at bounding box center [122, 335] width 141 height 12
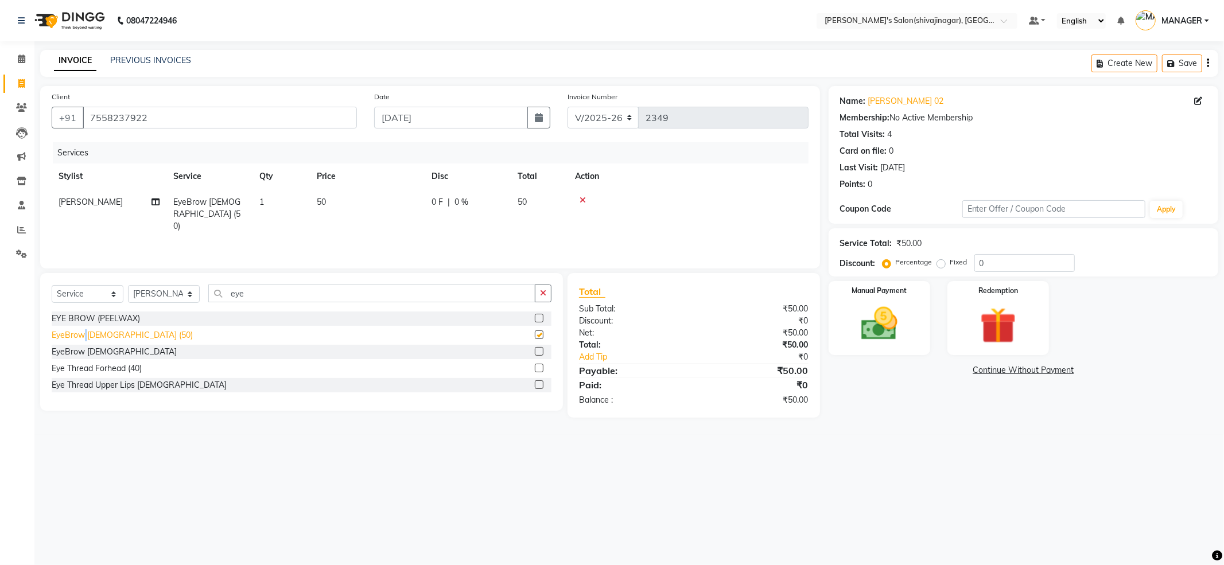
checkbox input "false"
click at [910, 316] on div "Manual Payment" at bounding box center [879, 317] width 106 height 77
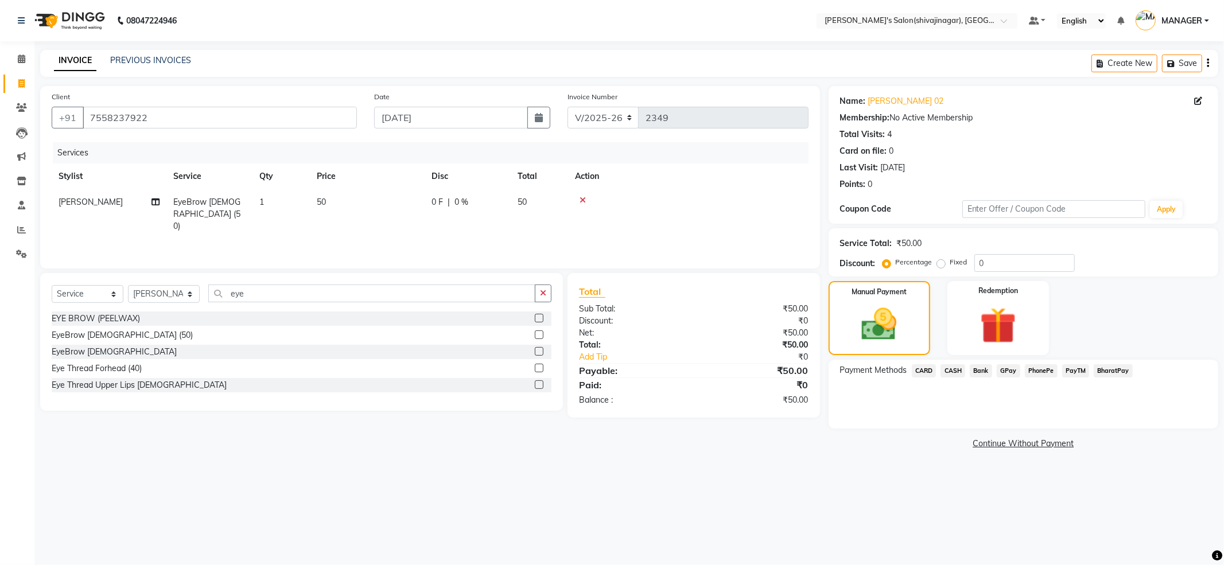
click at [1079, 372] on span "PayTM" at bounding box center [1076, 370] width 28 height 13
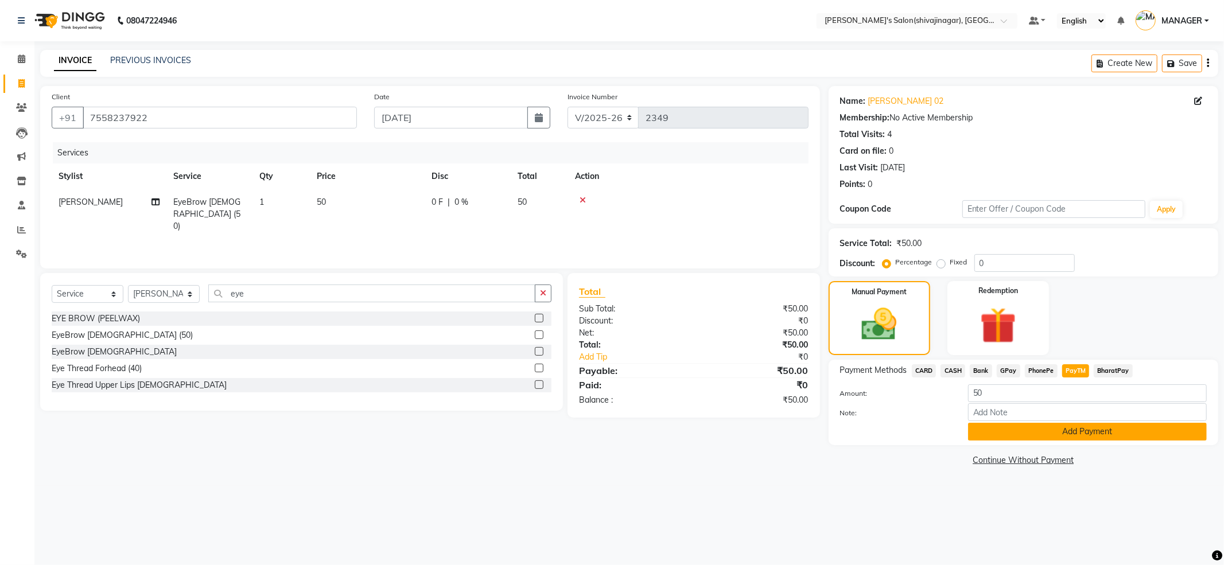
click at [1083, 435] on button "Add Payment" at bounding box center [1087, 432] width 239 height 18
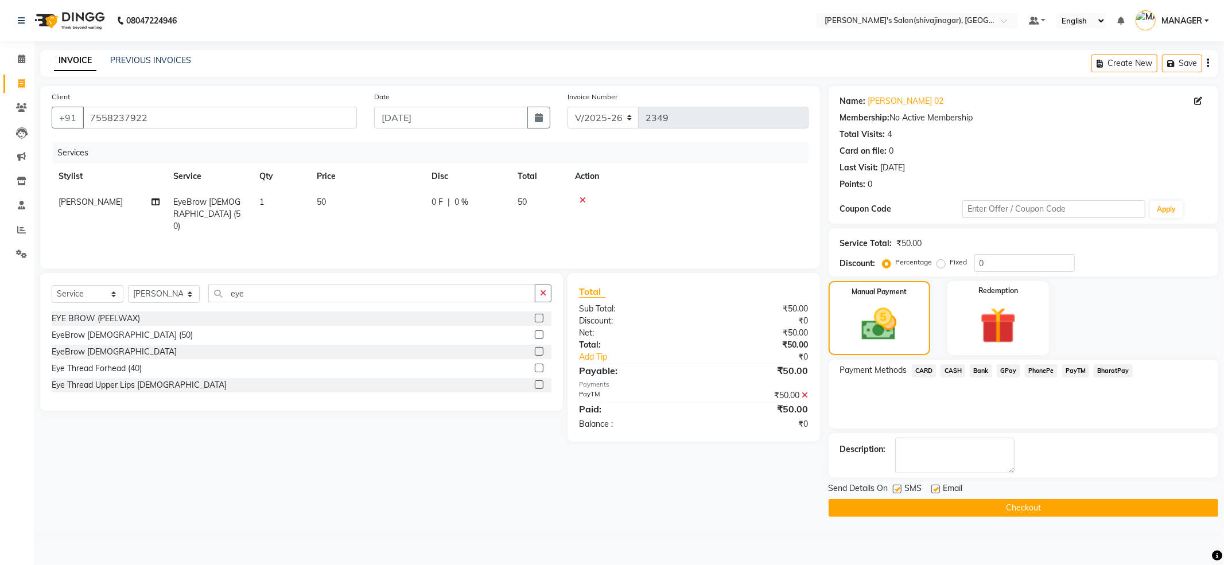
click at [1088, 501] on button "Checkout" at bounding box center [1023, 508] width 390 height 18
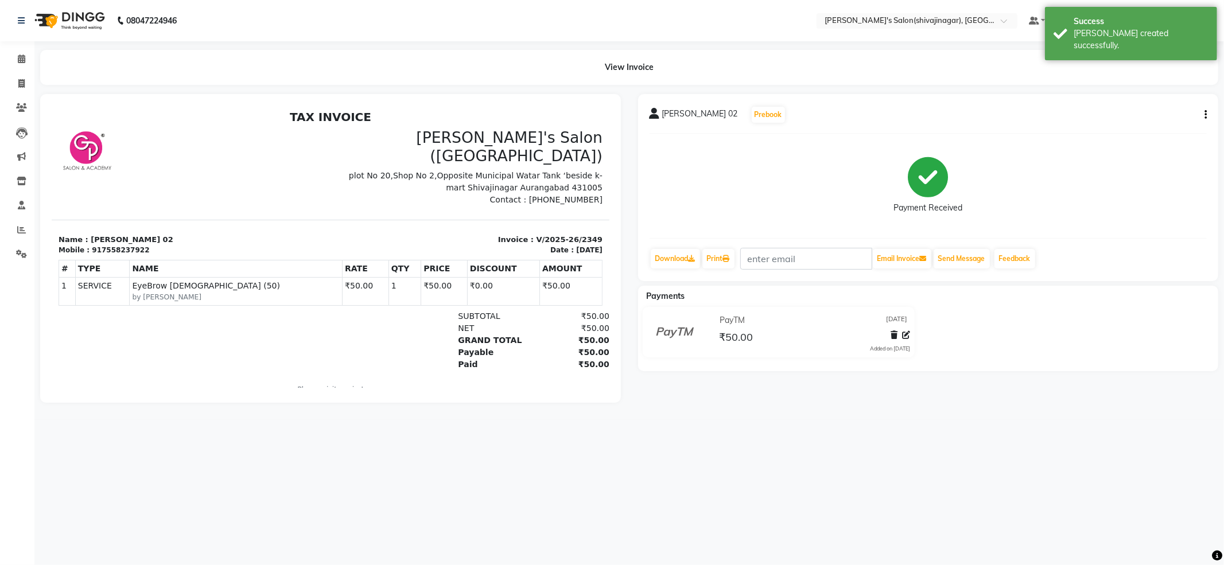
click at [648, 476] on div "08047224946 Select Location × [PERSON_NAME]'s Salon(shivajinagar), Shivaji Naga…" at bounding box center [612, 282] width 1224 height 565
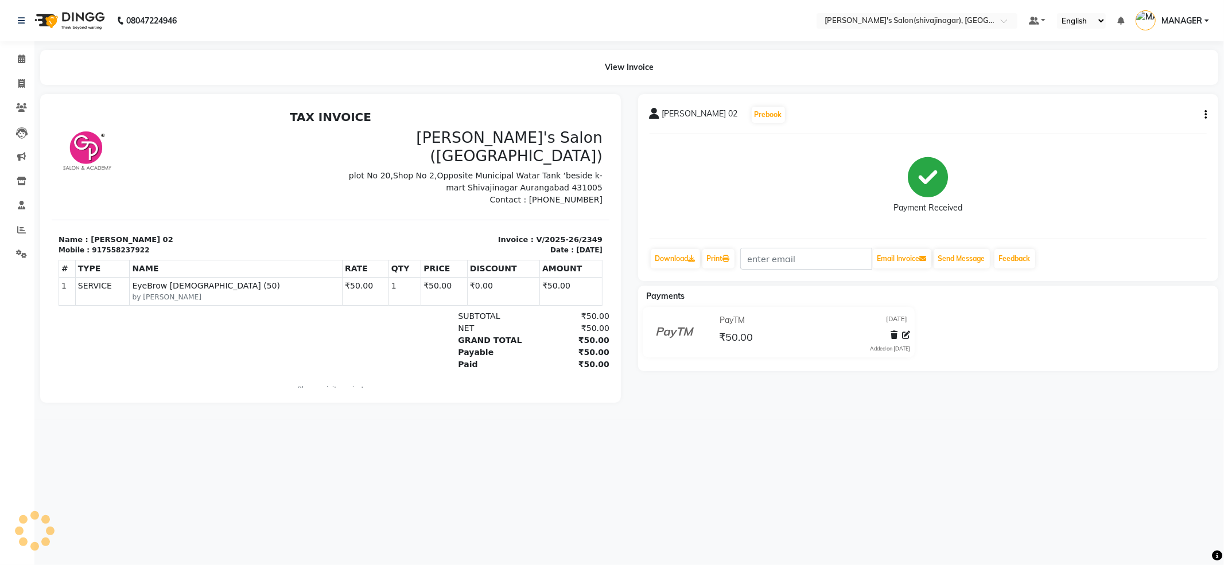
click at [648, 476] on div "08047224946 Select Location × [PERSON_NAME]'s Salon(shivajinagar), Shivaji Naga…" at bounding box center [612, 282] width 1224 height 565
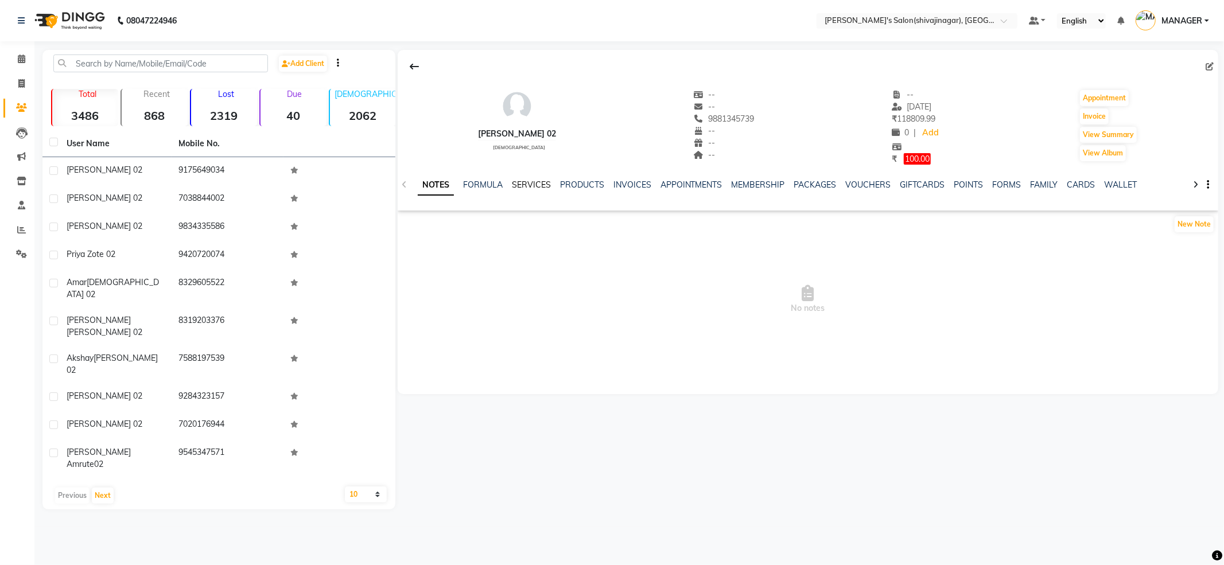
click at [536, 186] on link "SERVICES" at bounding box center [531, 185] width 39 height 10
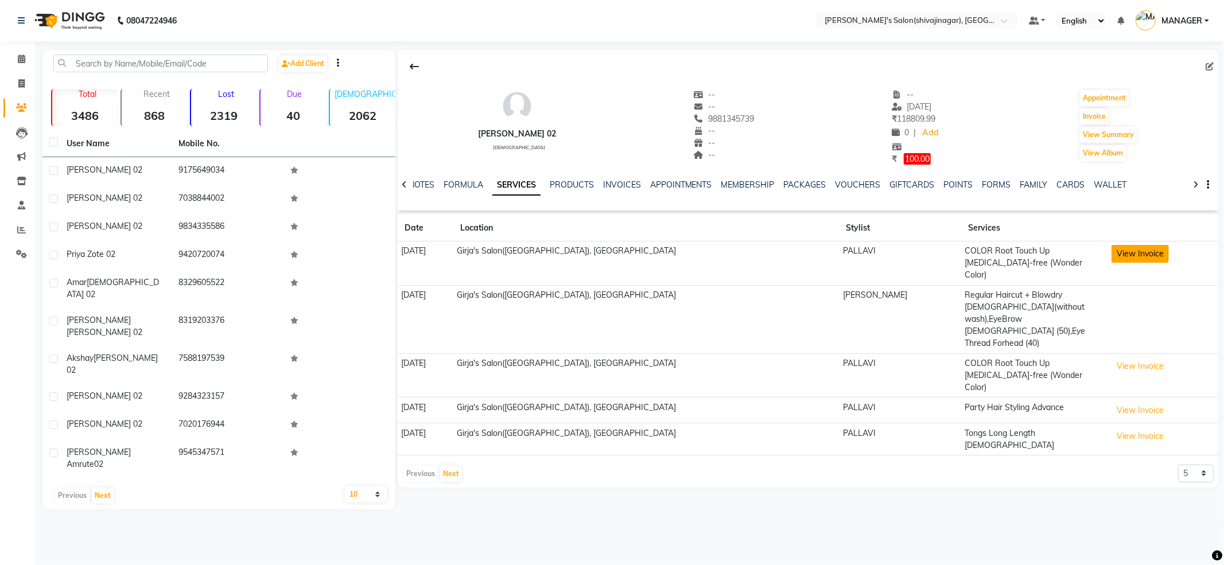
click at [1130, 255] on button "View Invoice" at bounding box center [1139, 254] width 57 height 18
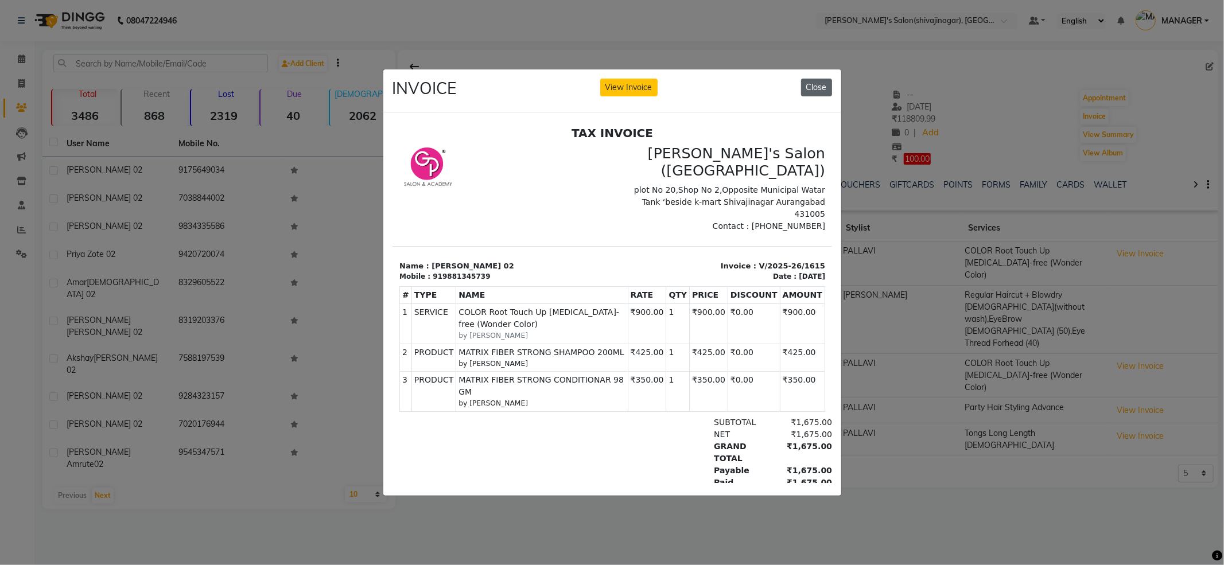
click at [822, 79] on button "Close" at bounding box center [816, 88] width 31 height 18
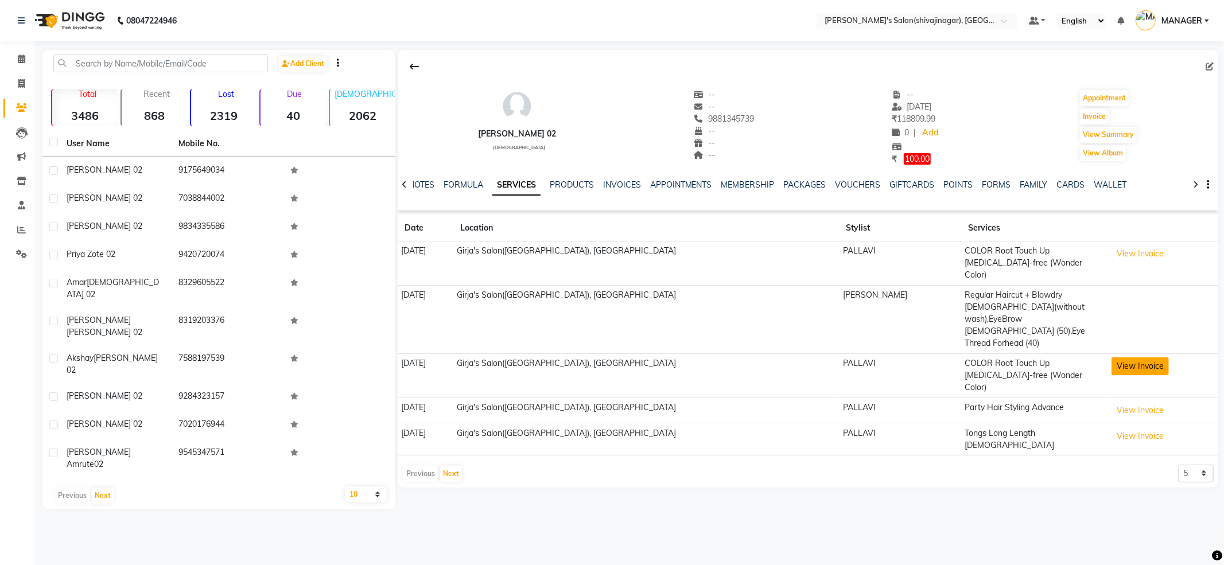
click at [1111, 357] on button "View Invoice" at bounding box center [1139, 366] width 57 height 18
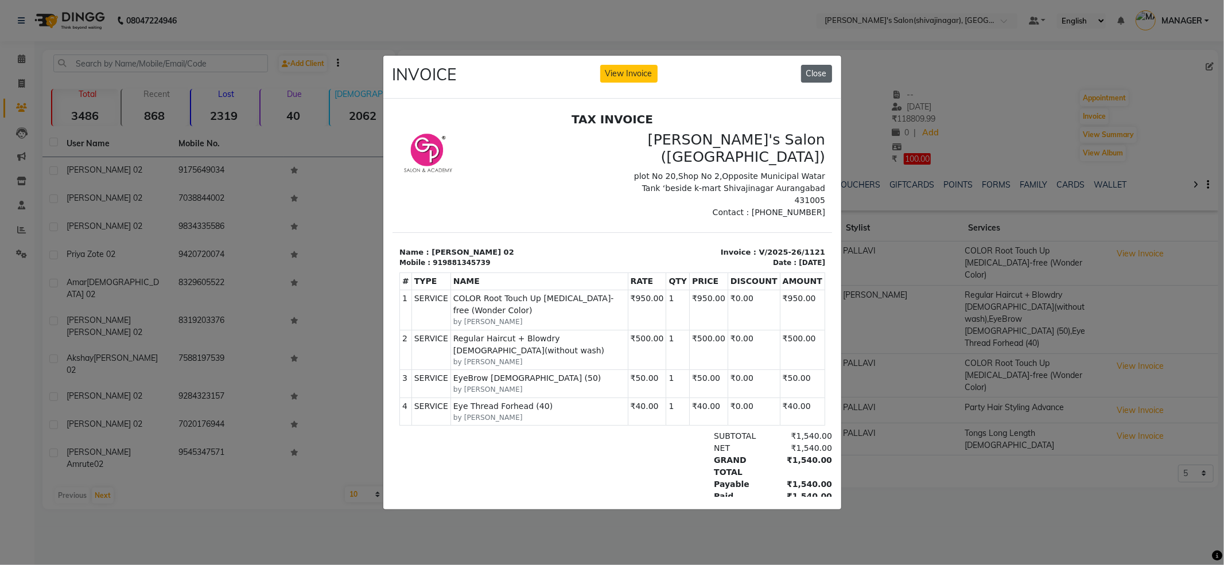
click at [823, 67] on button "Close" at bounding box center [816, 74] width 31 height 18
